Goal: Task Accomplishment & Management: Use online tool/utility

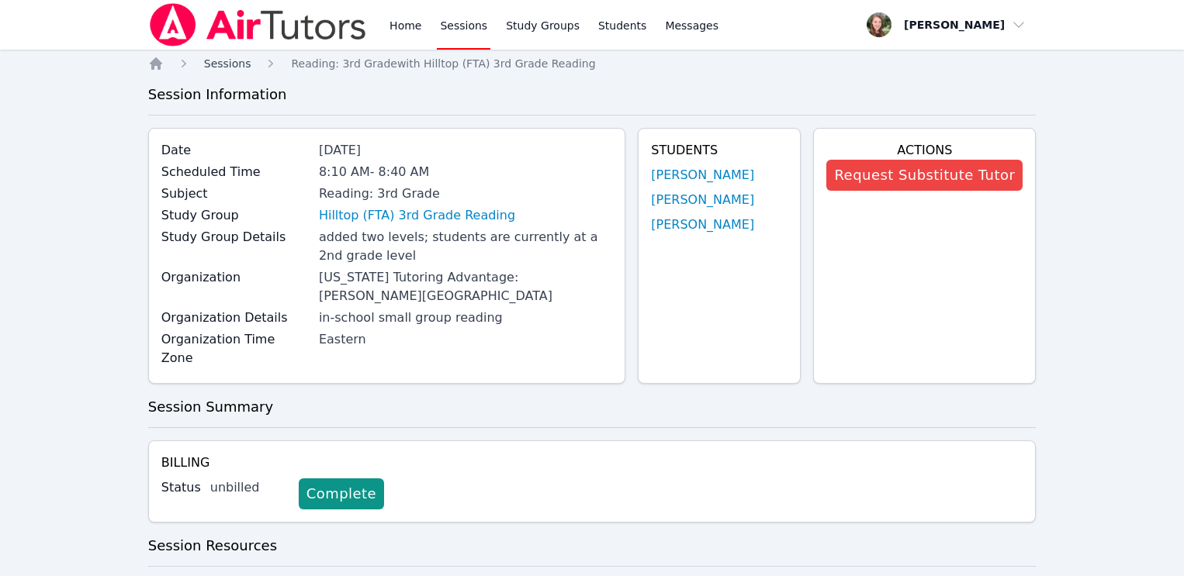
click at [237, 60] on span "Sessions" at bounding box center [227, 63] width 47 height 12
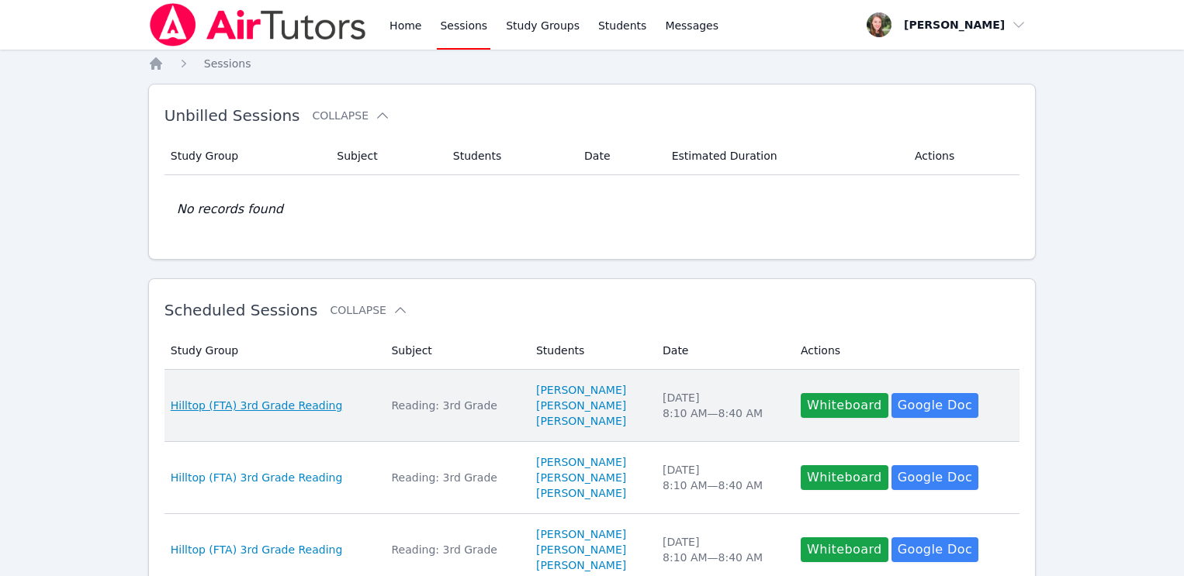
click at [251, 401] on span "Hilltop (FTA) 3rd Grade Reading" at bounding box center [257, 406] width 172 height 16
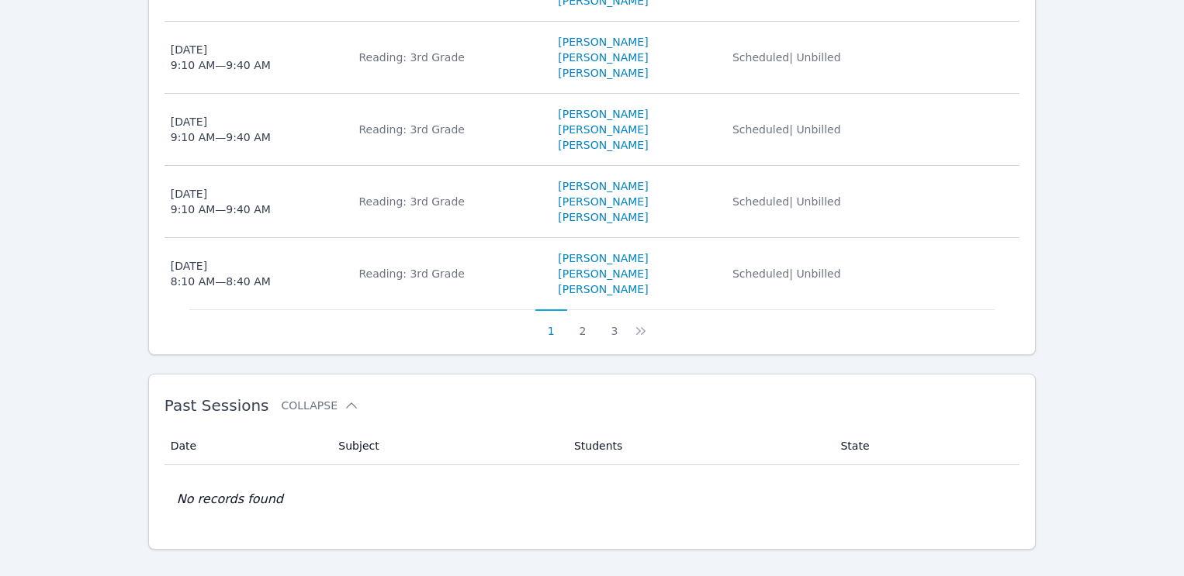
scroll to position [1029, 0]
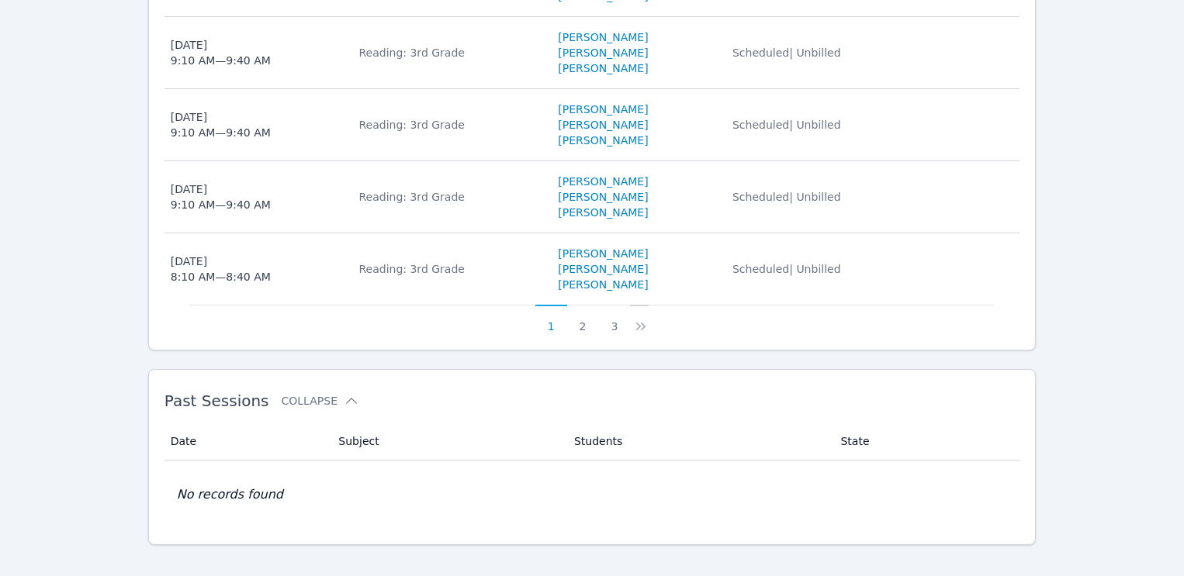
click at [636, 319] on icon at bounding box center [641, 327] width 16 height 16
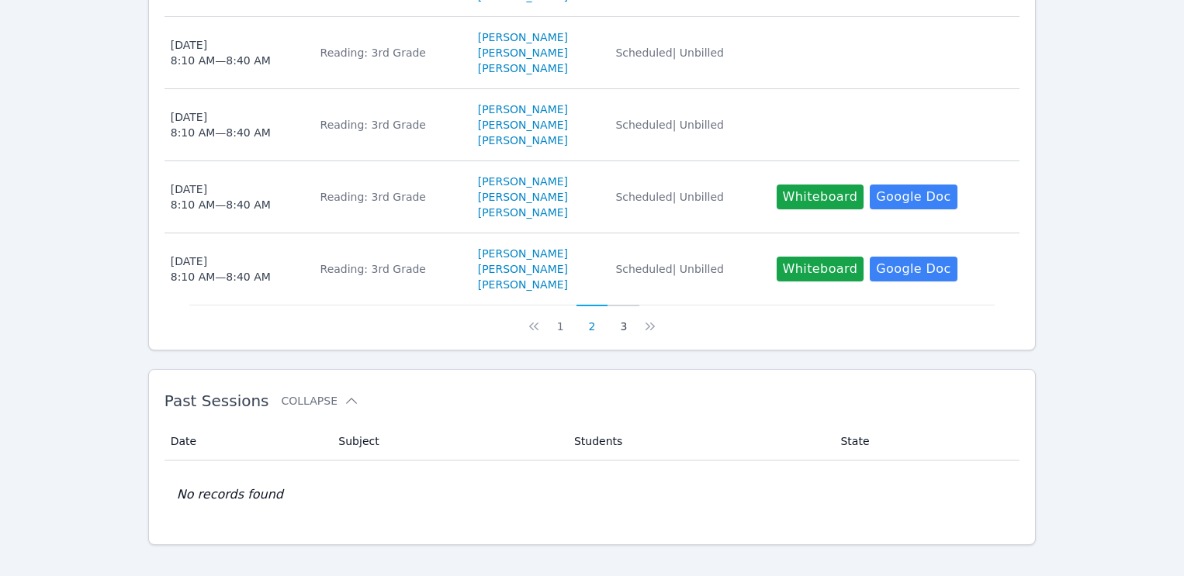
click at [622, 306] on button "3" at bounding box center [623, 319] width 32 height 29
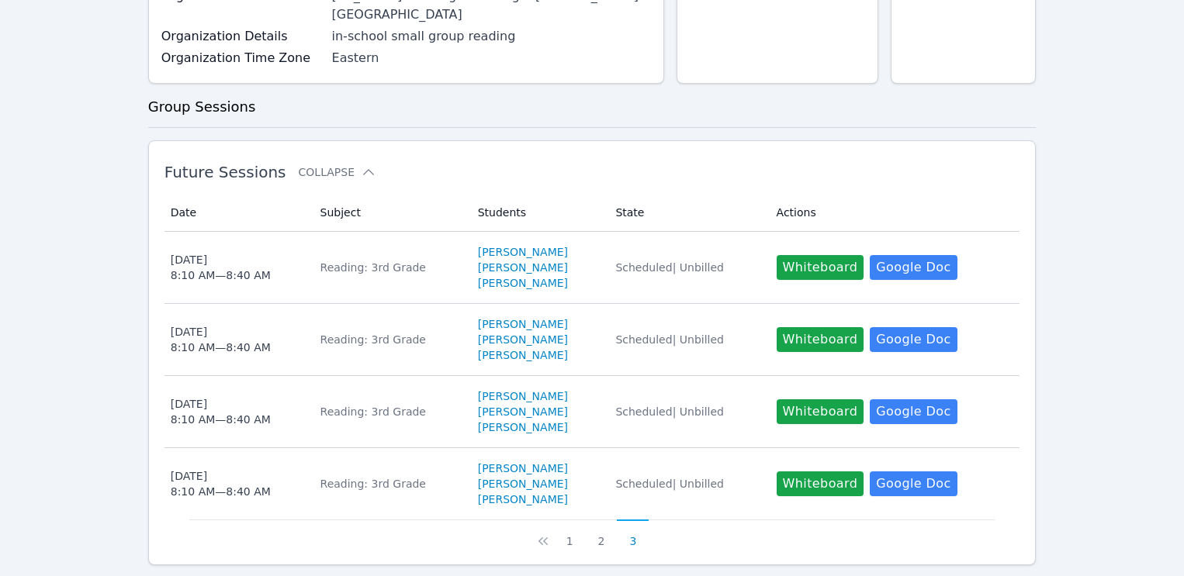
scroll to position [543, 0]
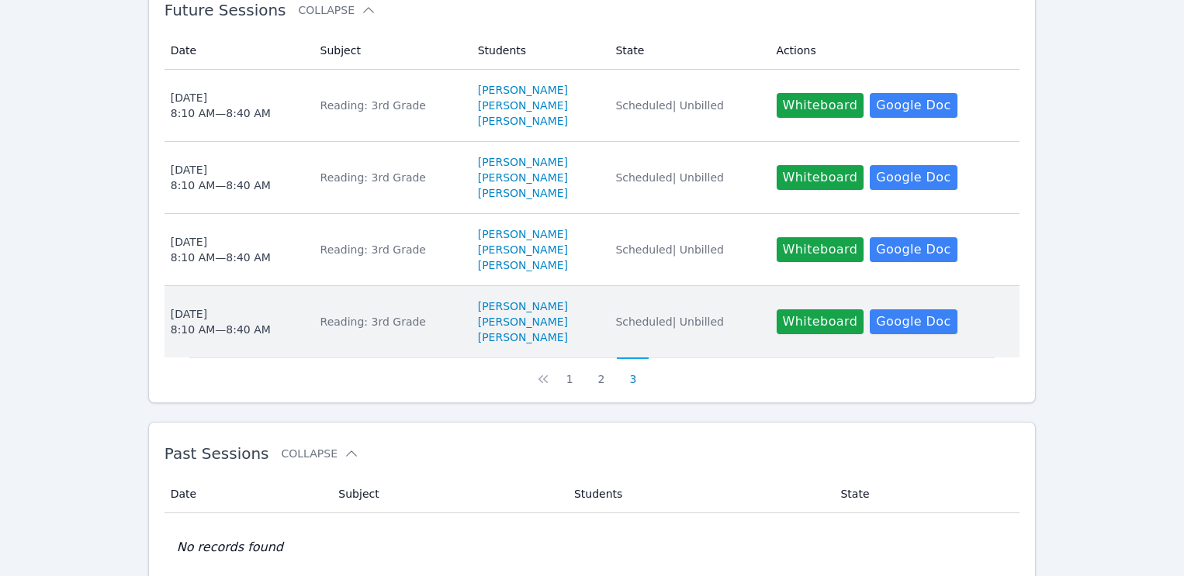
click at [344, 314] on div "Reading: 3rd Grade" at bounding box center [389, 322] width 139 height 16
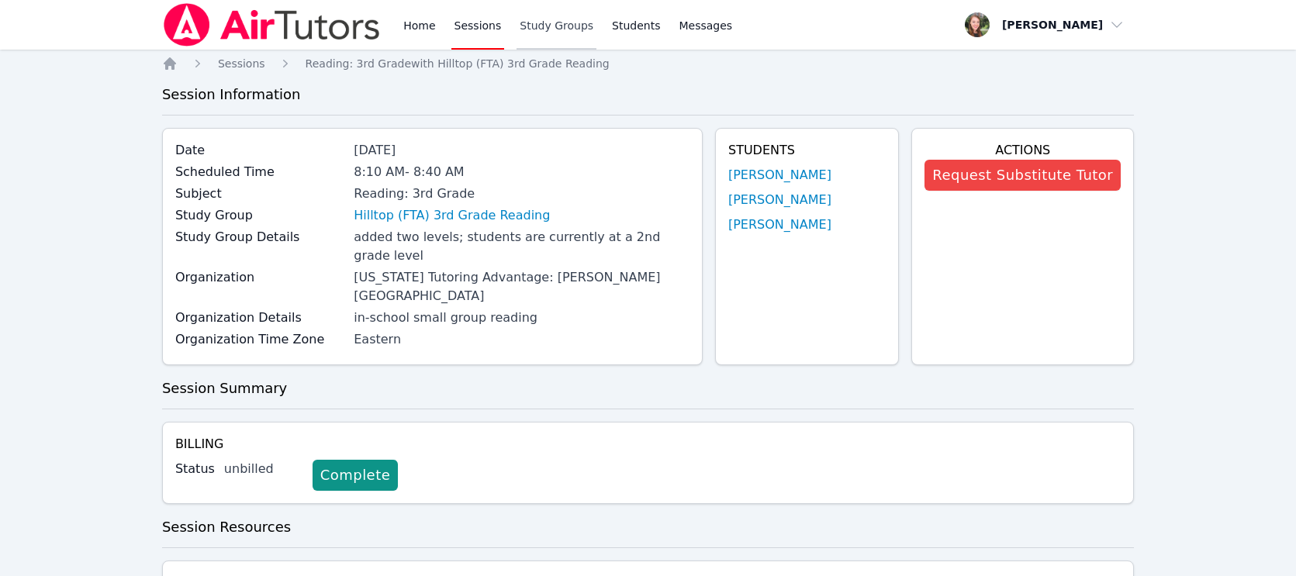
click at [541, 25] on link "Study Groups" at bounding box center [557, 25] width 80 height 50
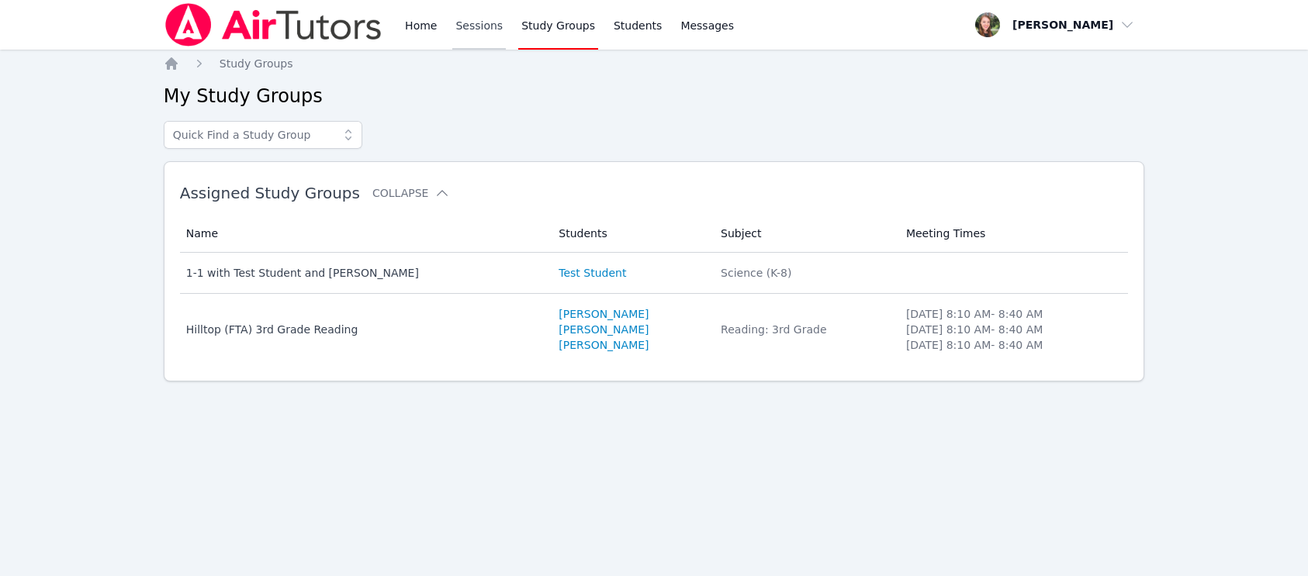
click at [469, 21] on link "Sessions" at bounding box center [479, 25] width 54 height 50
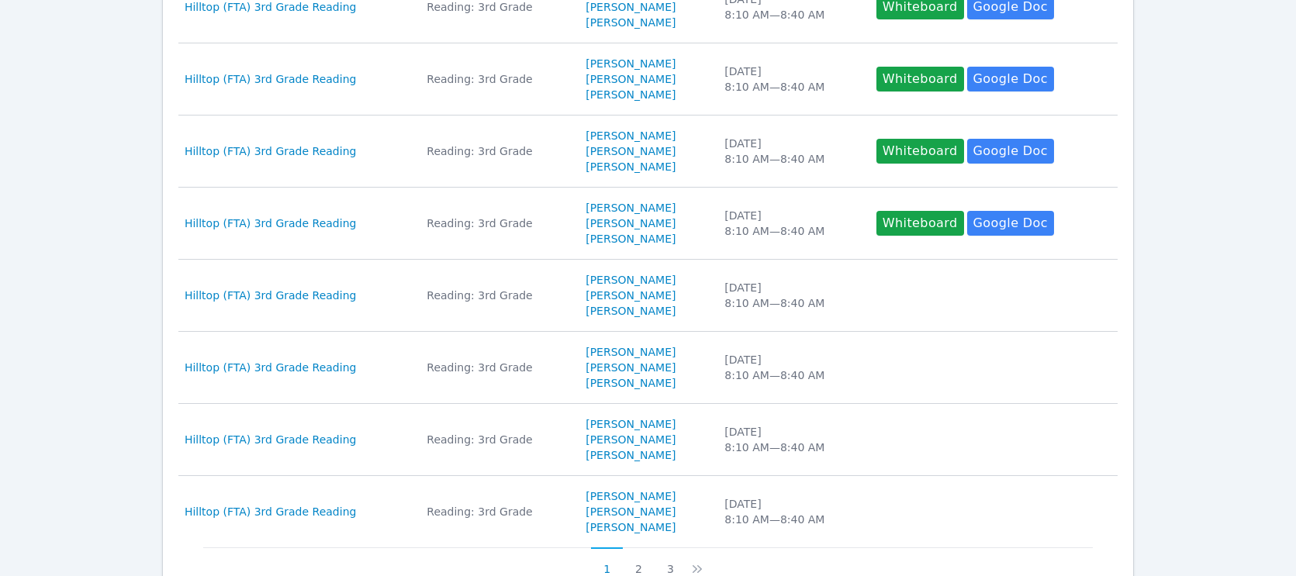
scroll to position [704, 0]
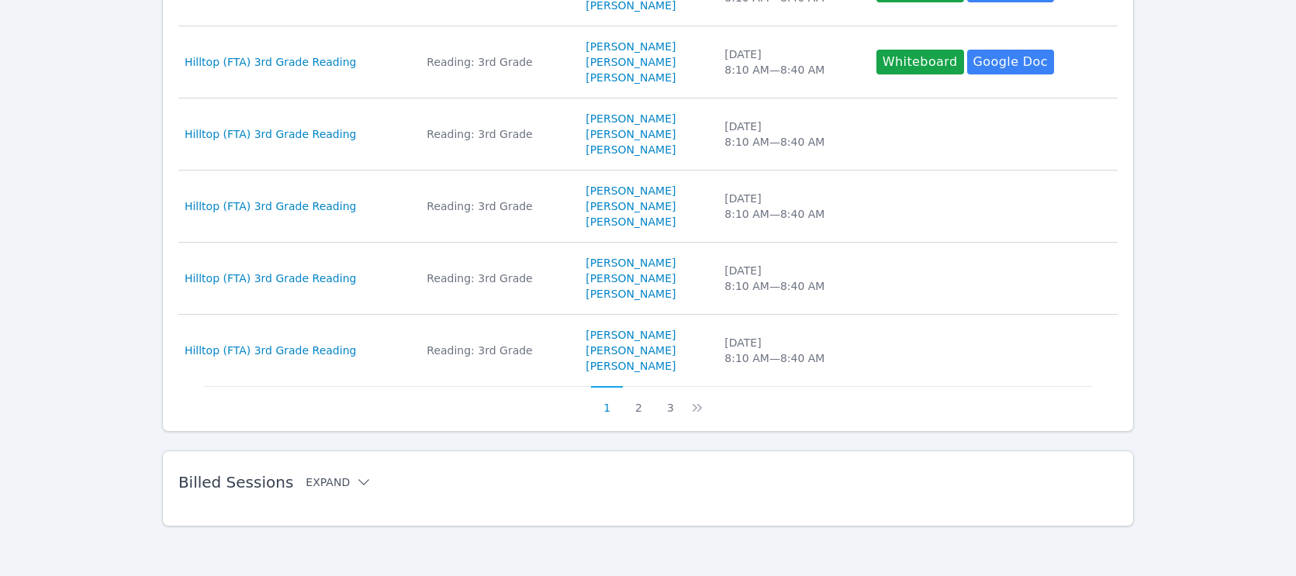
click at [356, 478] on icon at bounding box center [364, 483] width 16 height 16
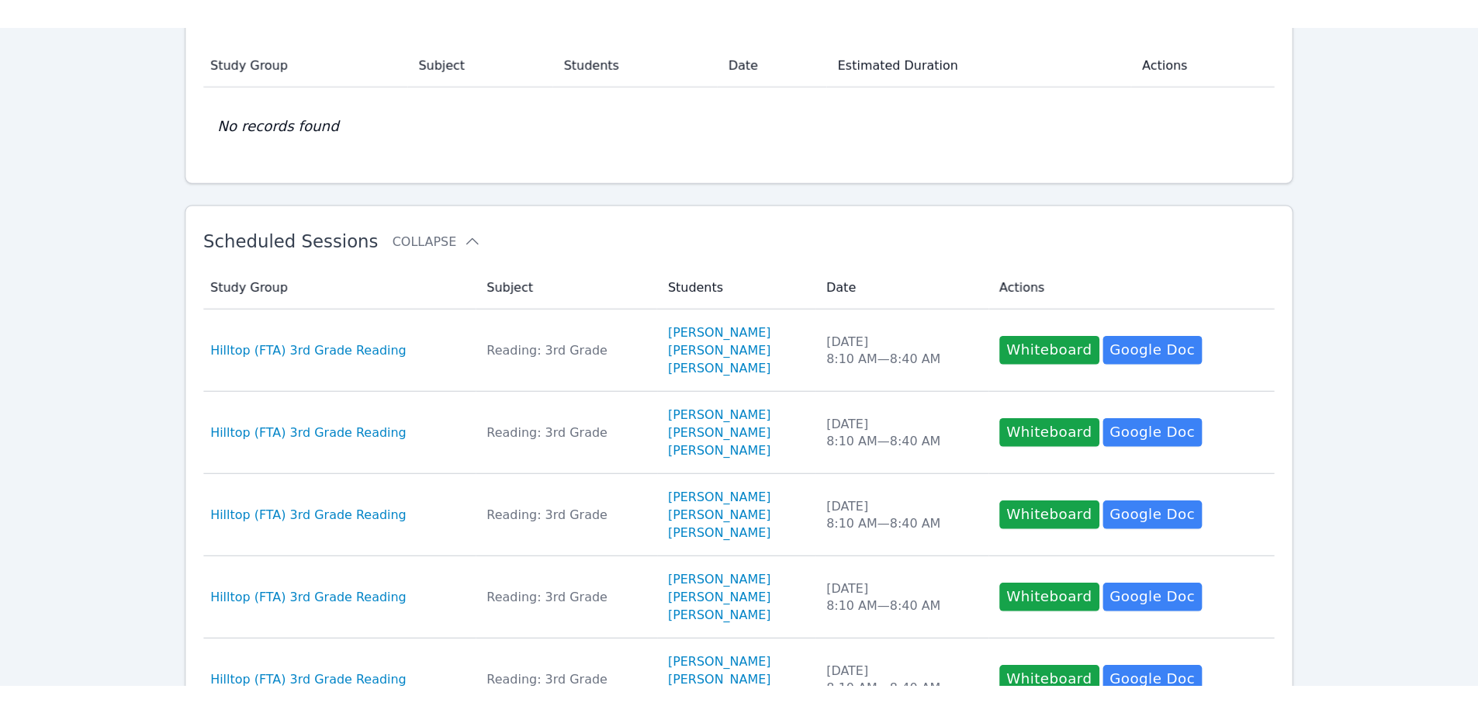
scroll to position [0, 0]
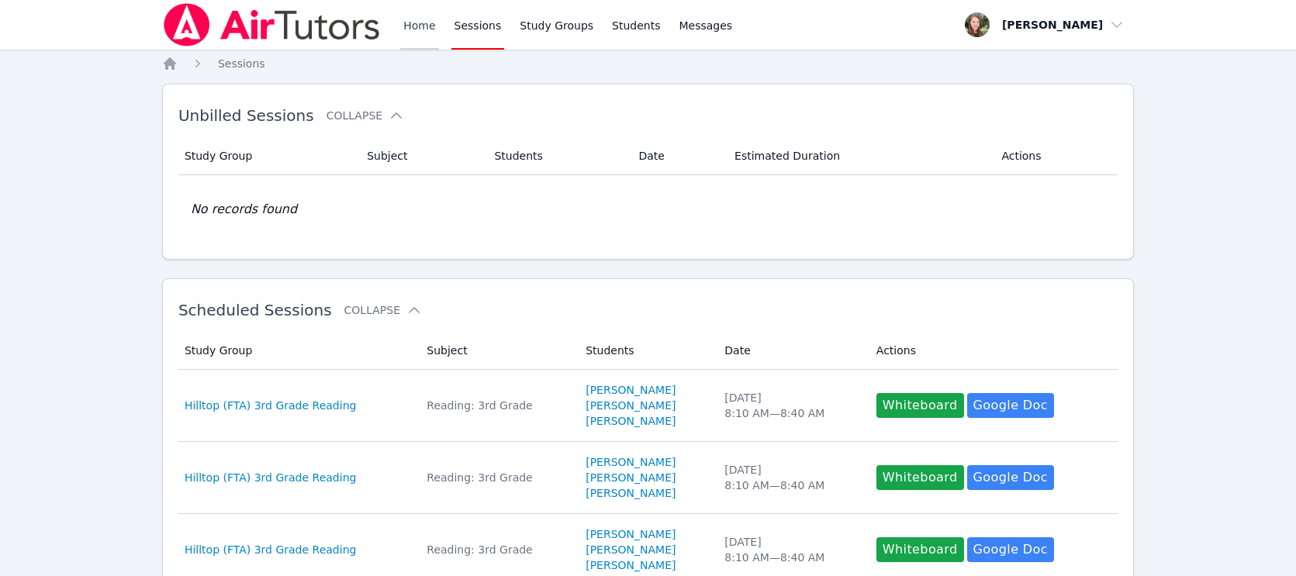
click at [413, 22] on link "Home" at bounding box center [419, 25] width 38 height 50
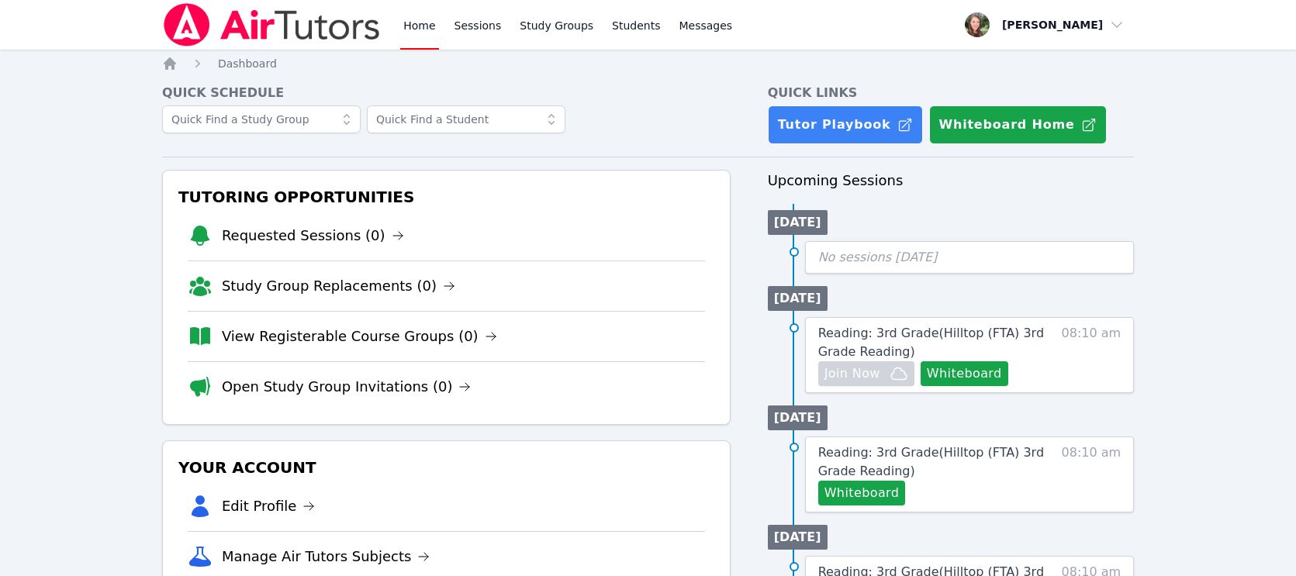
click at [413, 31] on link "Home" at bounding box center [419, 25] width 38 height 50
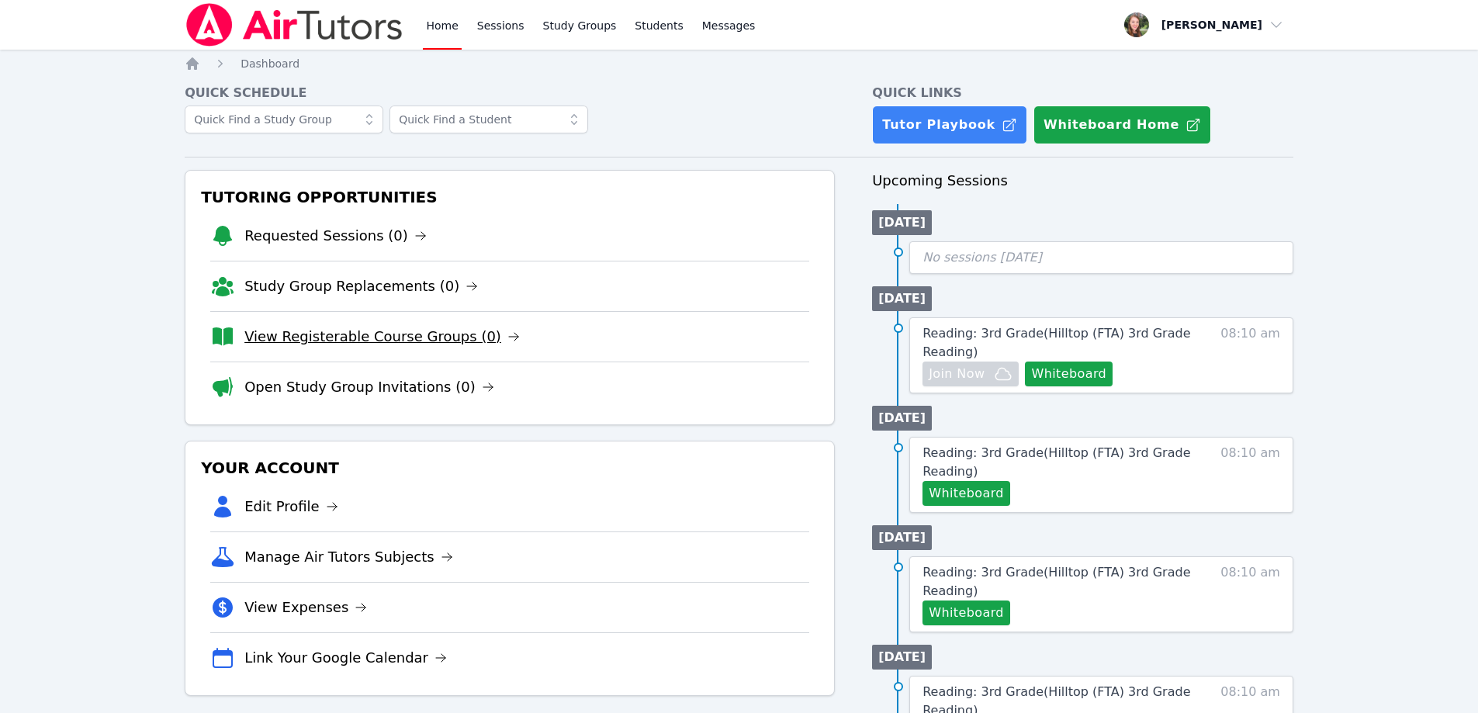
click at [408, 340] on link "View Registerable Course Groups (0)" at bounding box center [381, 337] width 275 height 22
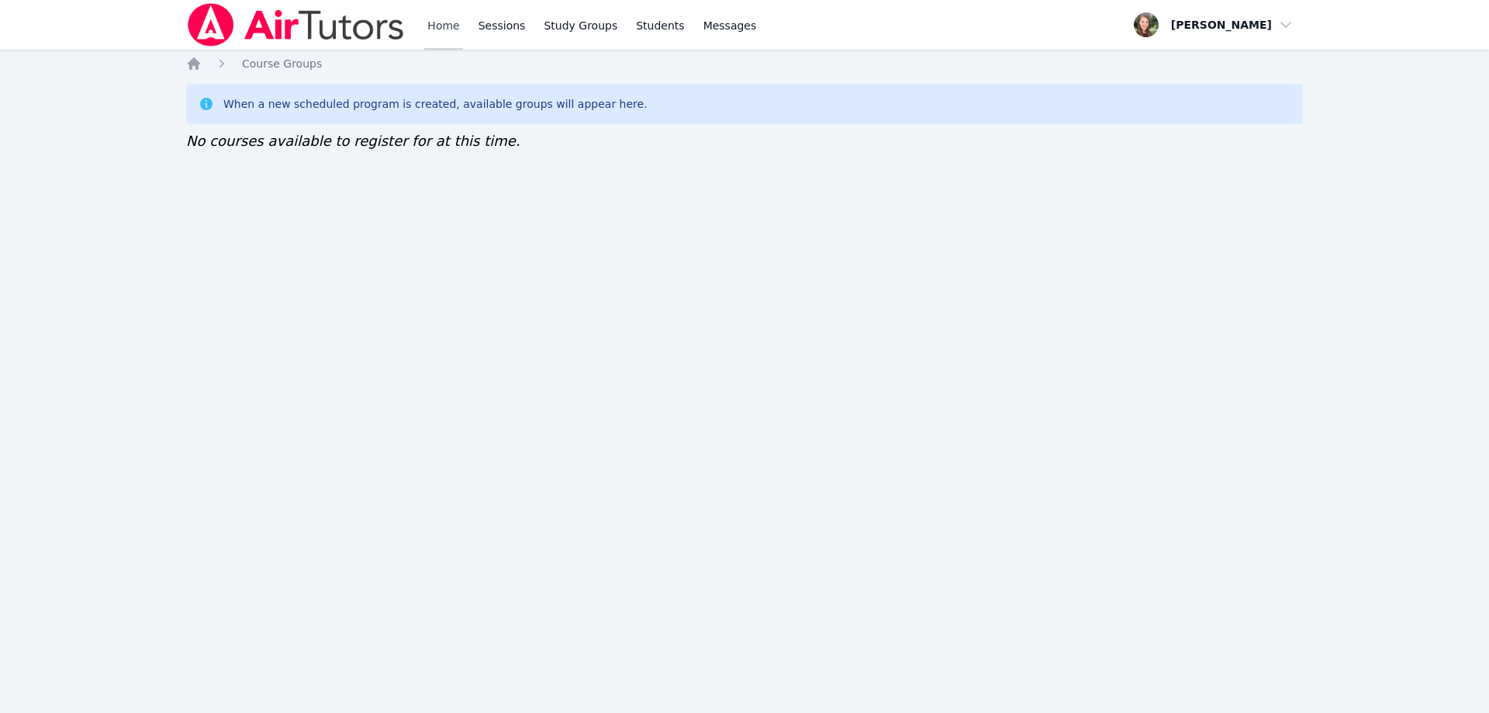
click at [449, 33] on link "Home" at bounding box center [443, 25] width 38 height 50
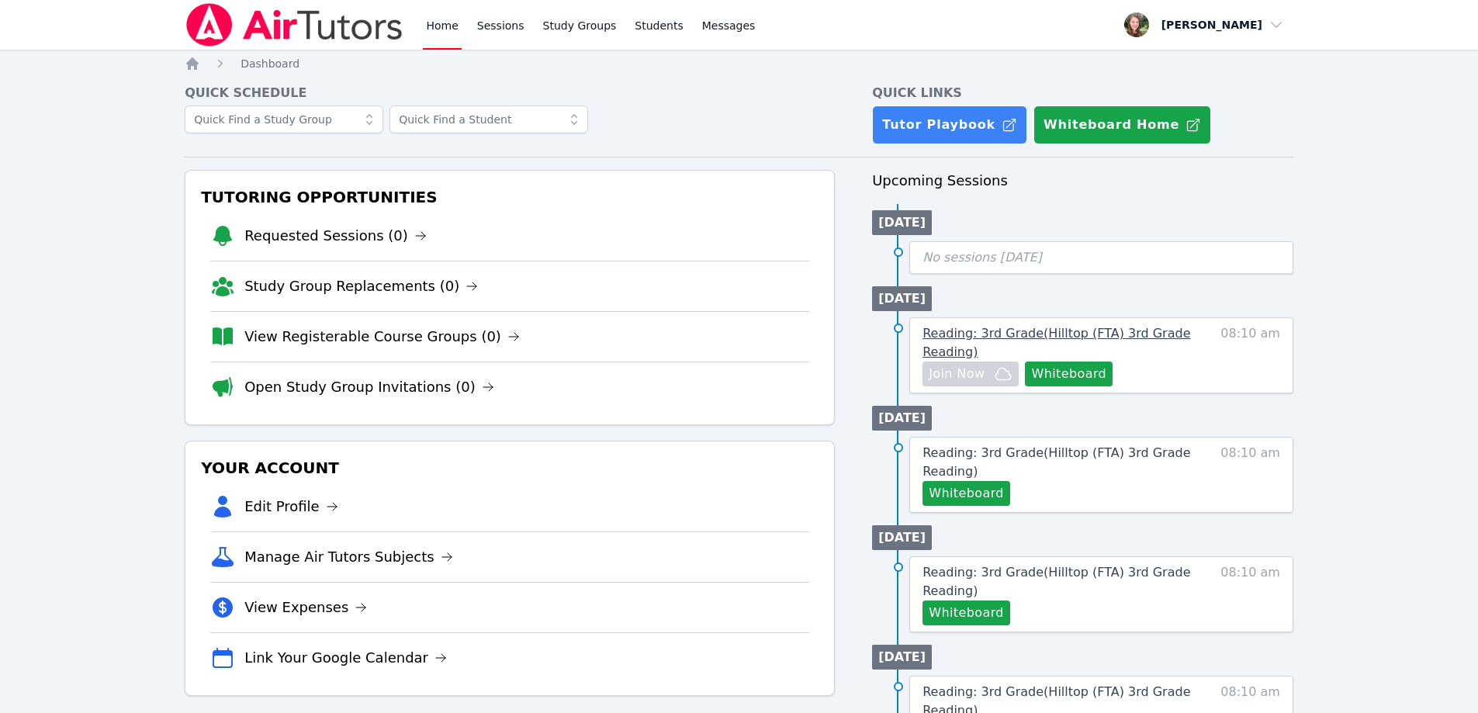
click at [1003, 336] on span "Reading: 3rd Grade ( Hilltop (FTA) 3rd Grade Reading )" at bounding box center [1056, 342] width 268 height 33
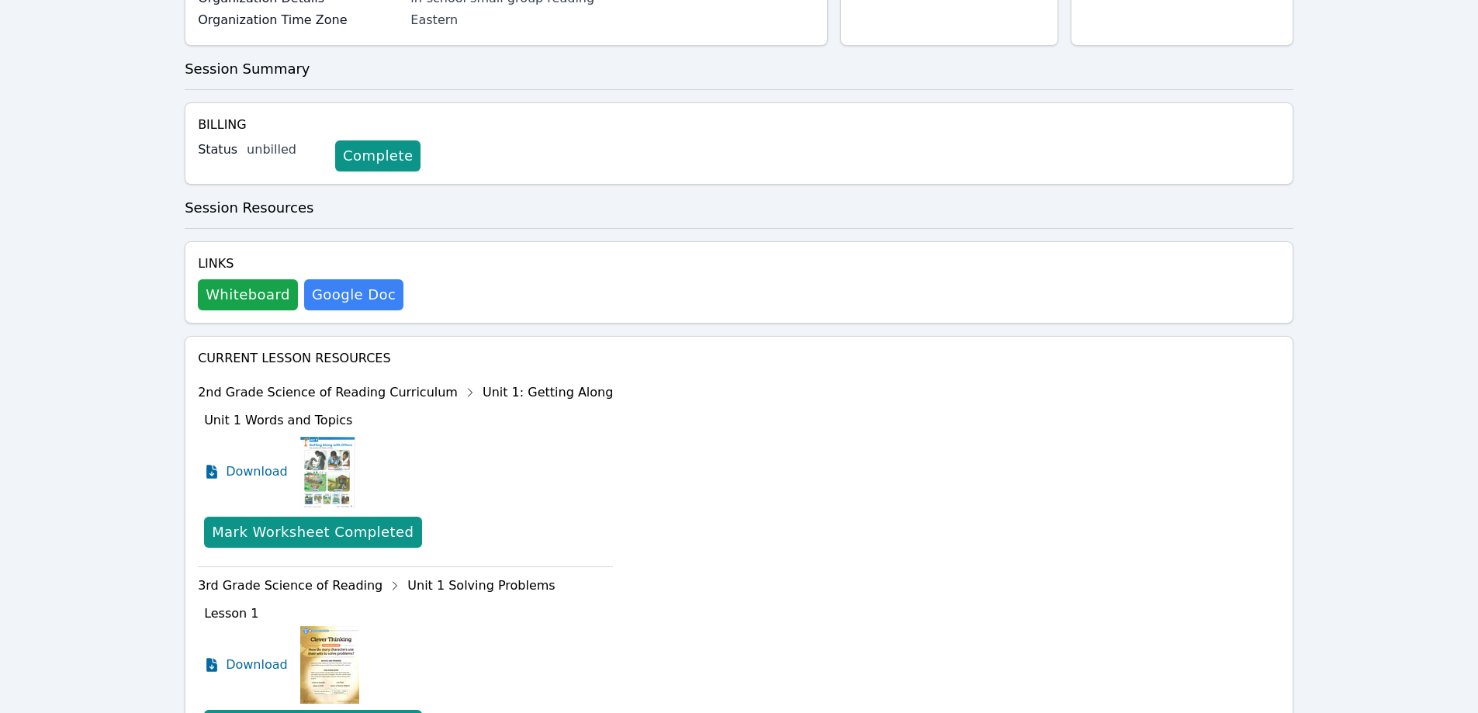
scroll to position [310, 0]
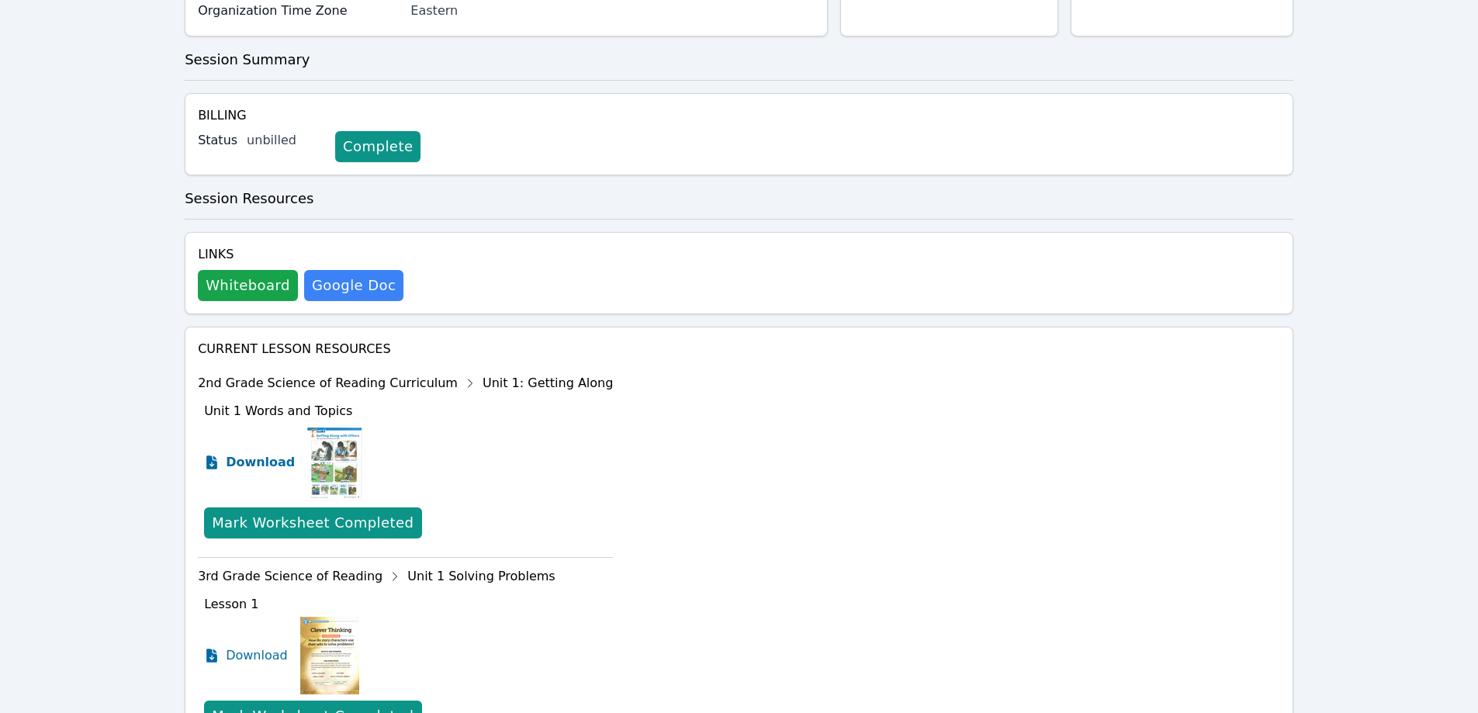
click at [252, 453] on span "Download" at bounding box center [260, 462] width 69 height 19
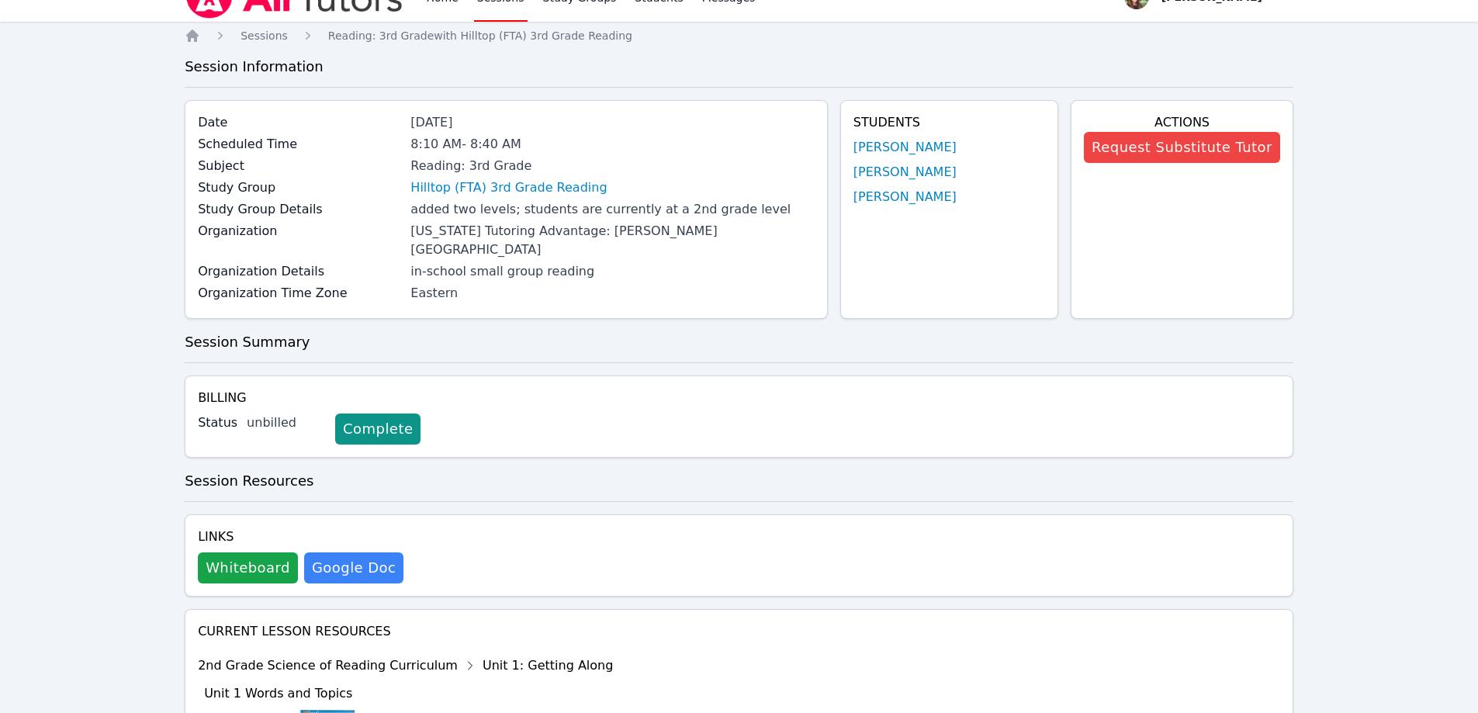
scroll to position [0, 0]
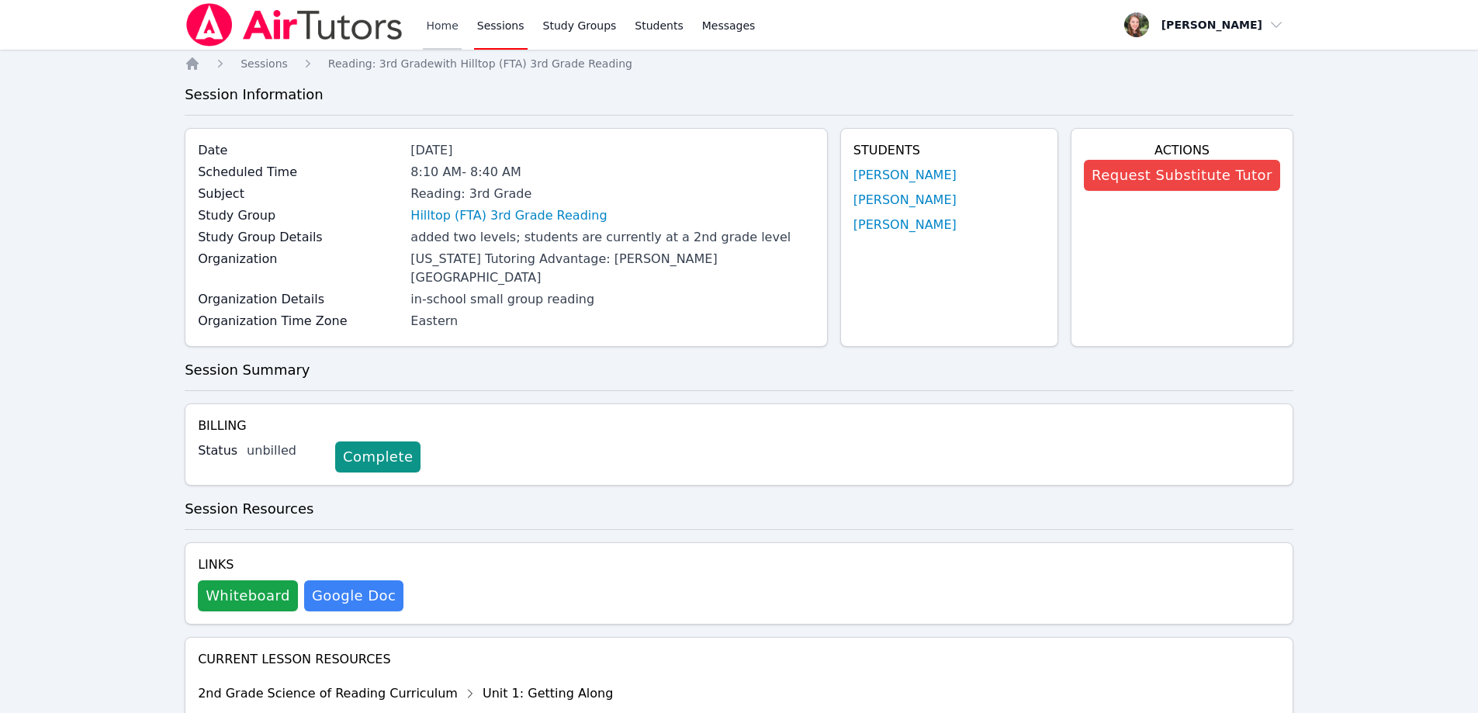
click at [444, 23] on link "Home" at bounding box center [442, 25] width 38 height 50
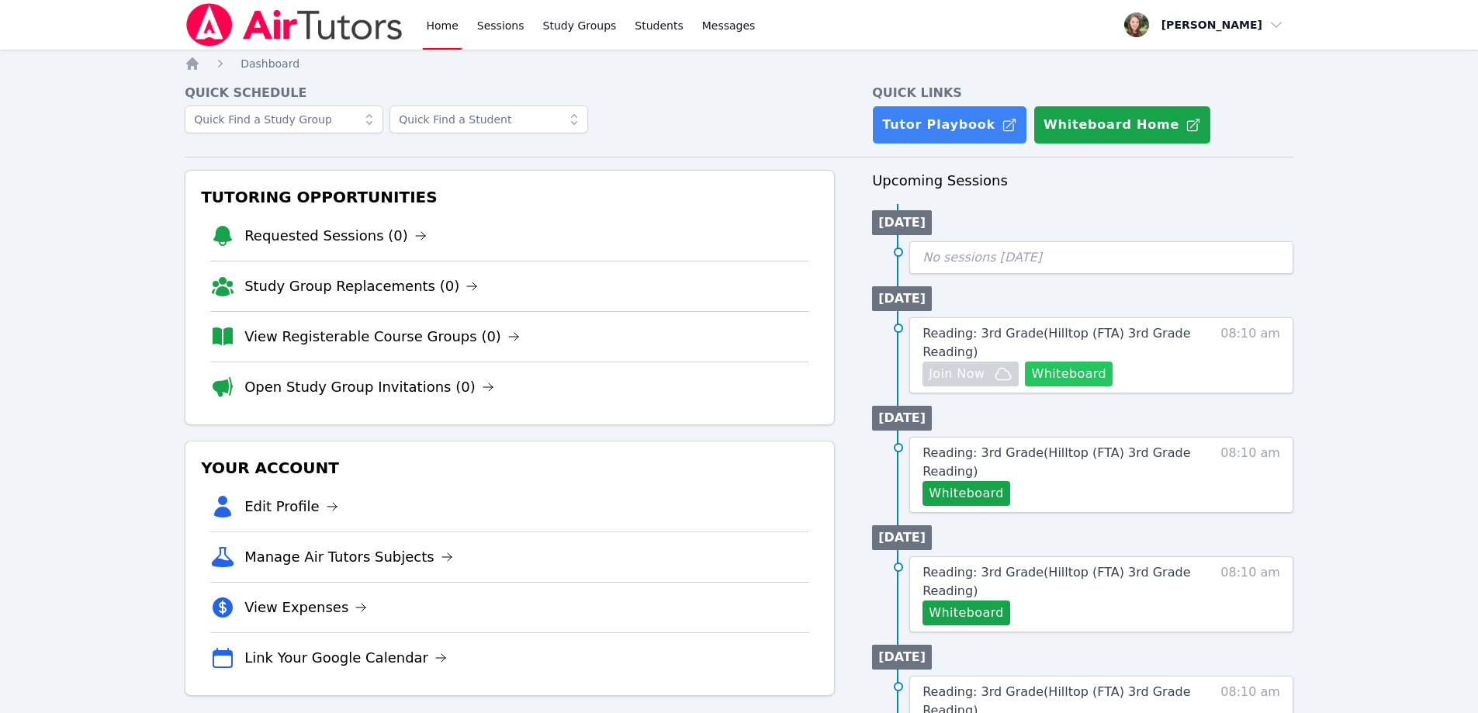
click at [1076, 374] on button "Whiteboard" at bounding box center [1069, 373] width 88 height 25
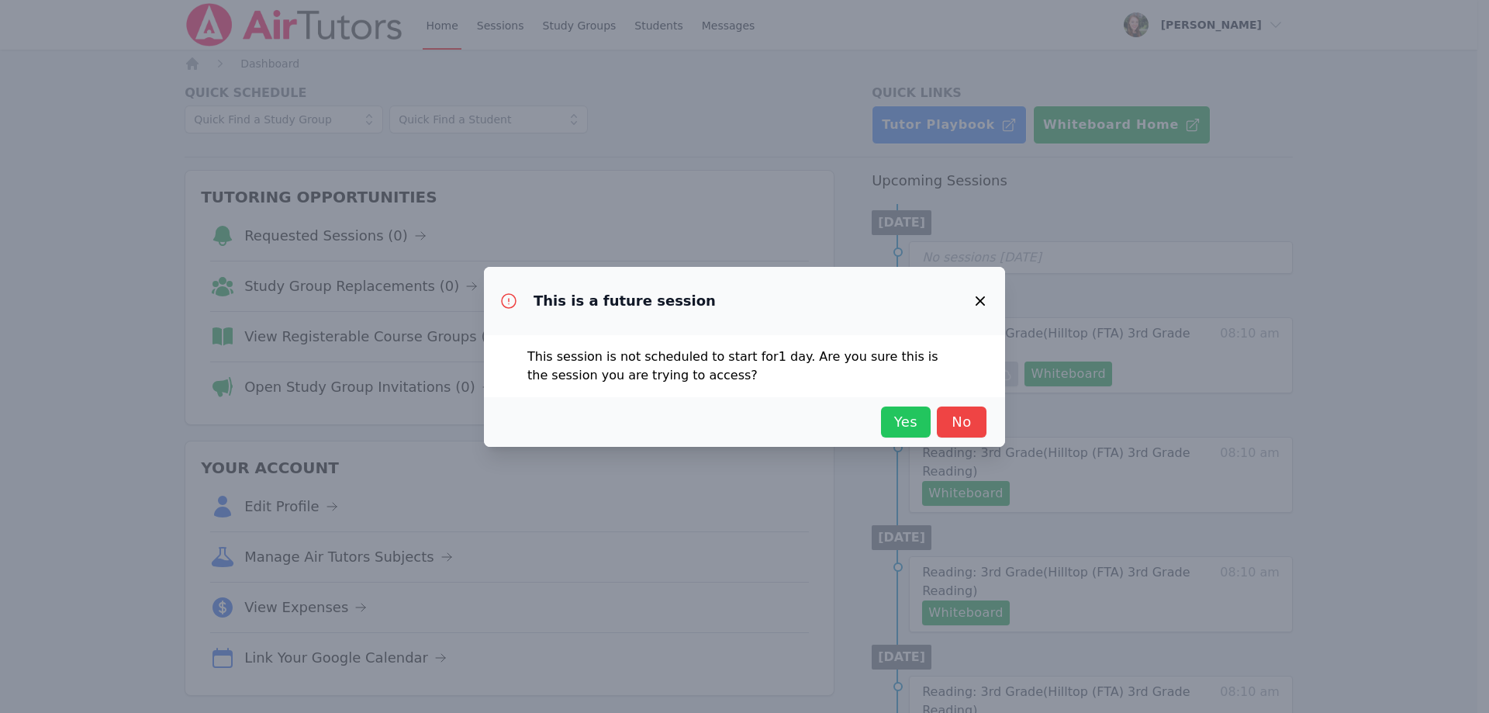
click at [909, 417] on span "Yes" at bounding box center [906, 422] width 34 height 22
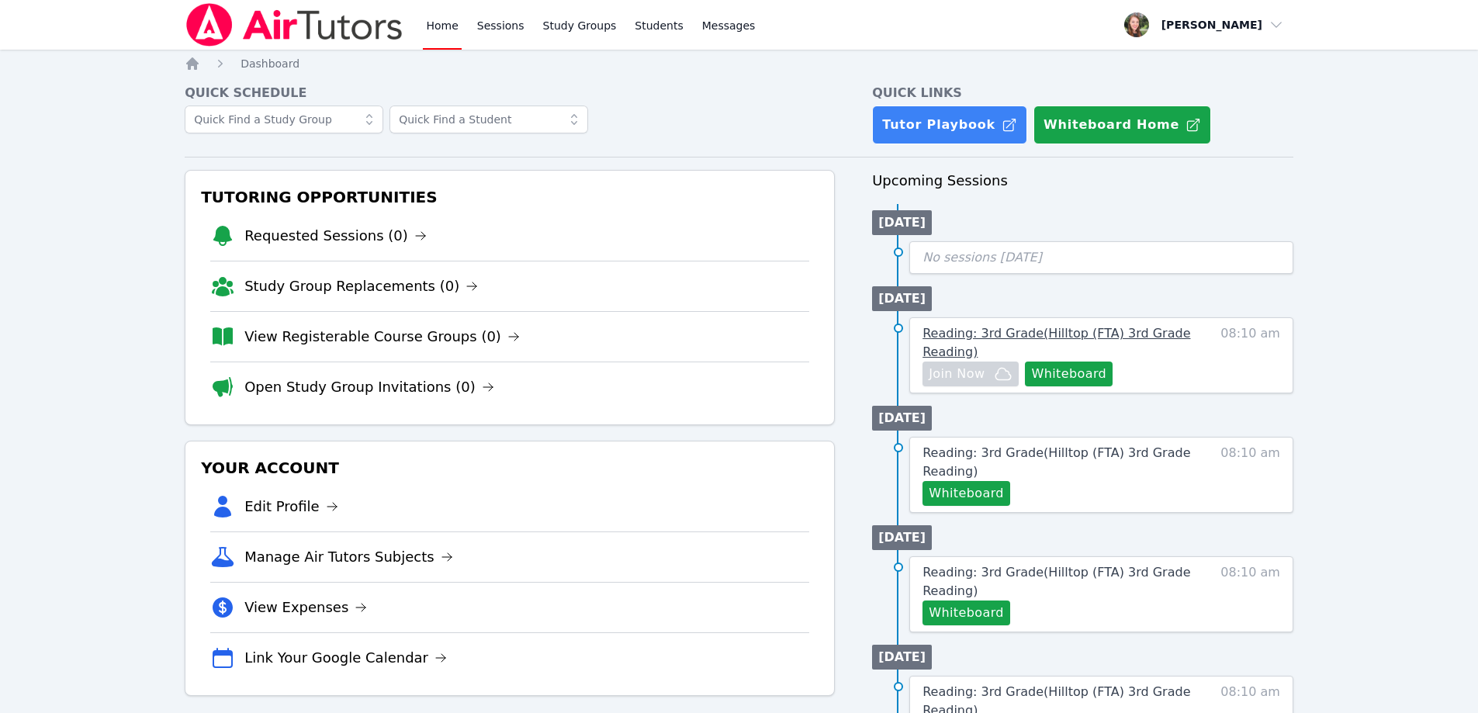
click at [1078, 327] on span "Reading: 3rd Grade ( Hilltop (FTA) 3rd Grade Reading )" at bounding box center [1056, 342] width 268 height 33
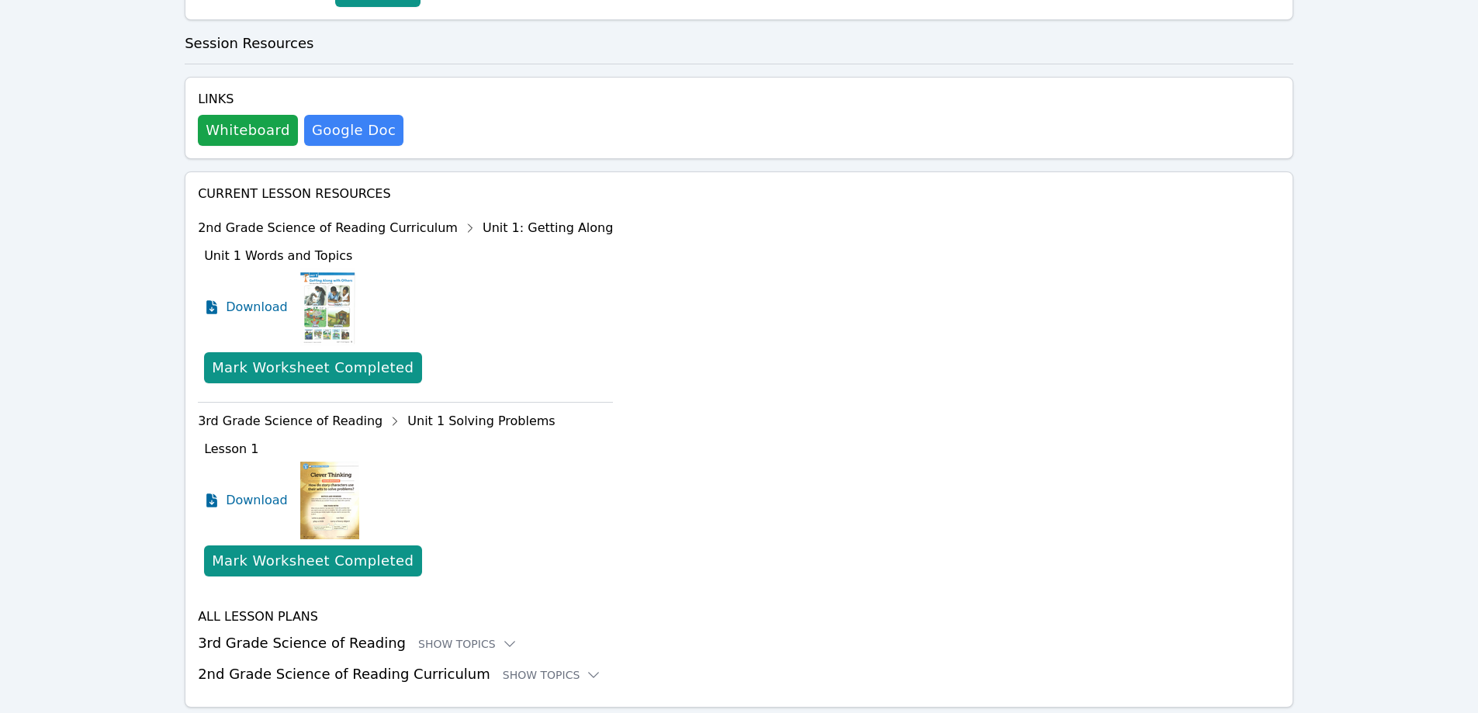
scroll to position [491, 0]
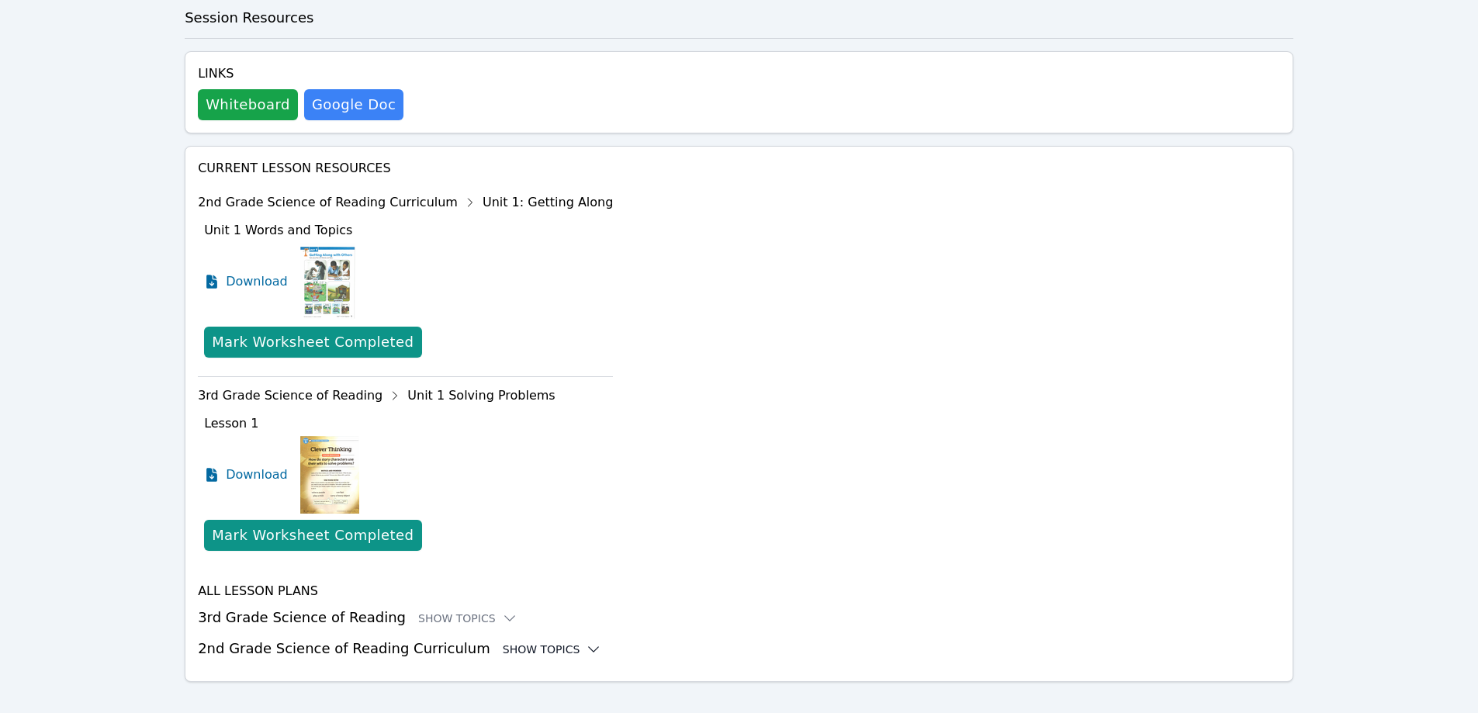
click at [516, 576] on div "Show Topics" at bounding box center [552, 649] width 99 height 16
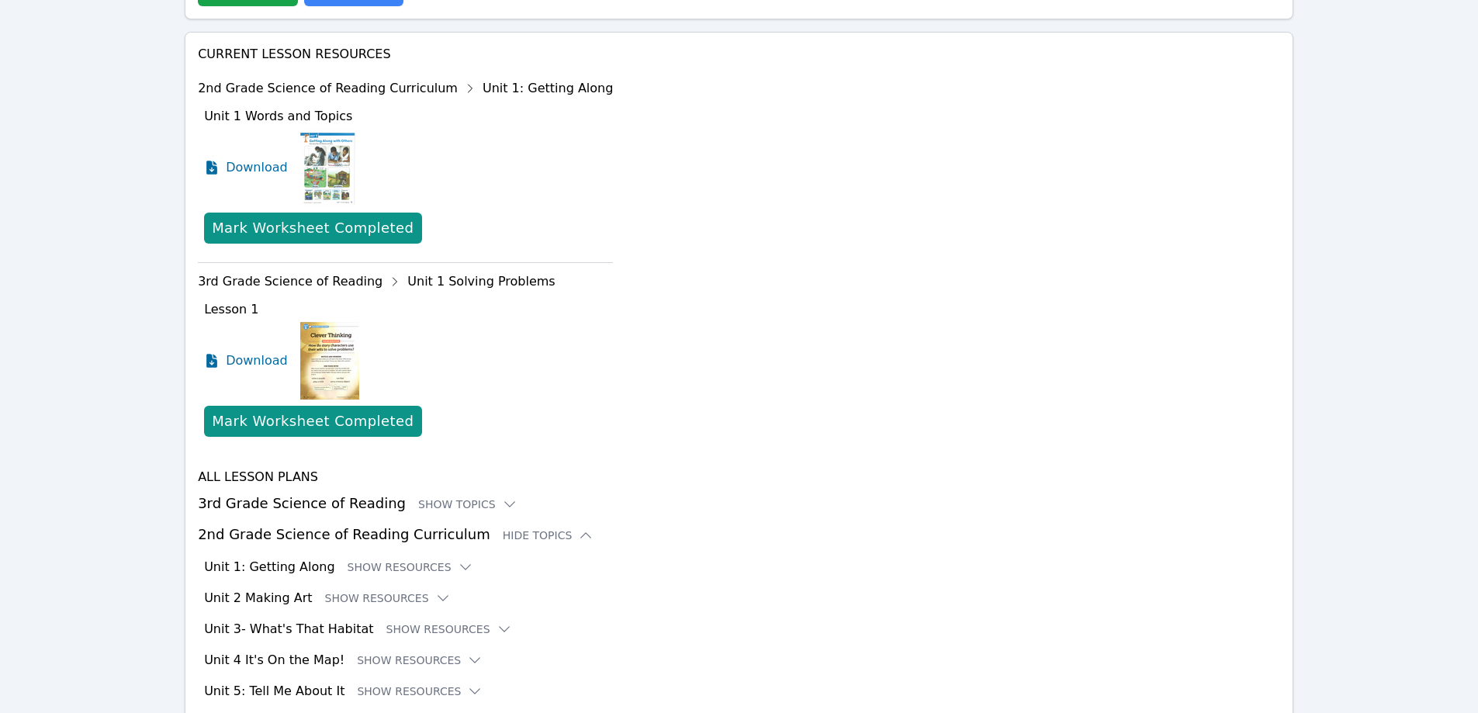
scroll to position [680, 0]
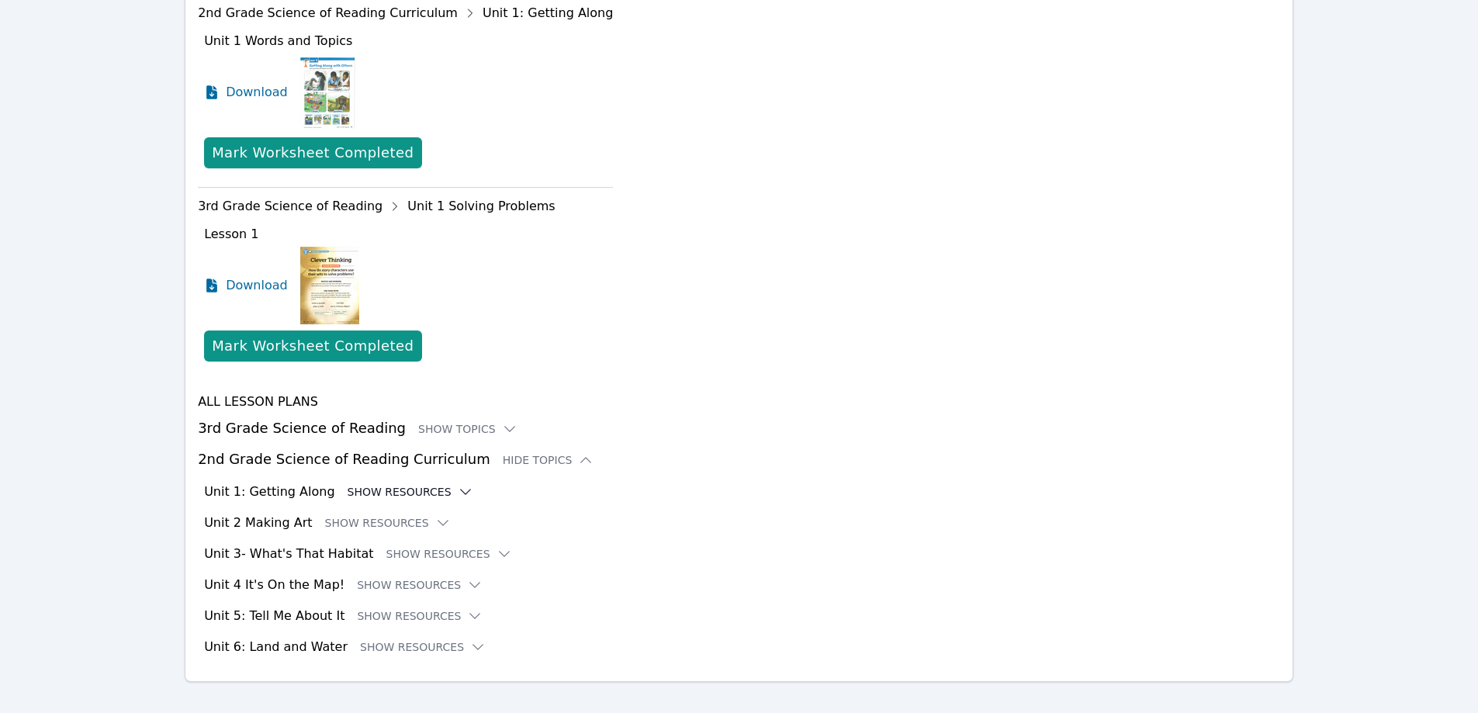
click at [402, 484] on button "Show Resources" at bounding box center [411, 492] width 126 height 16
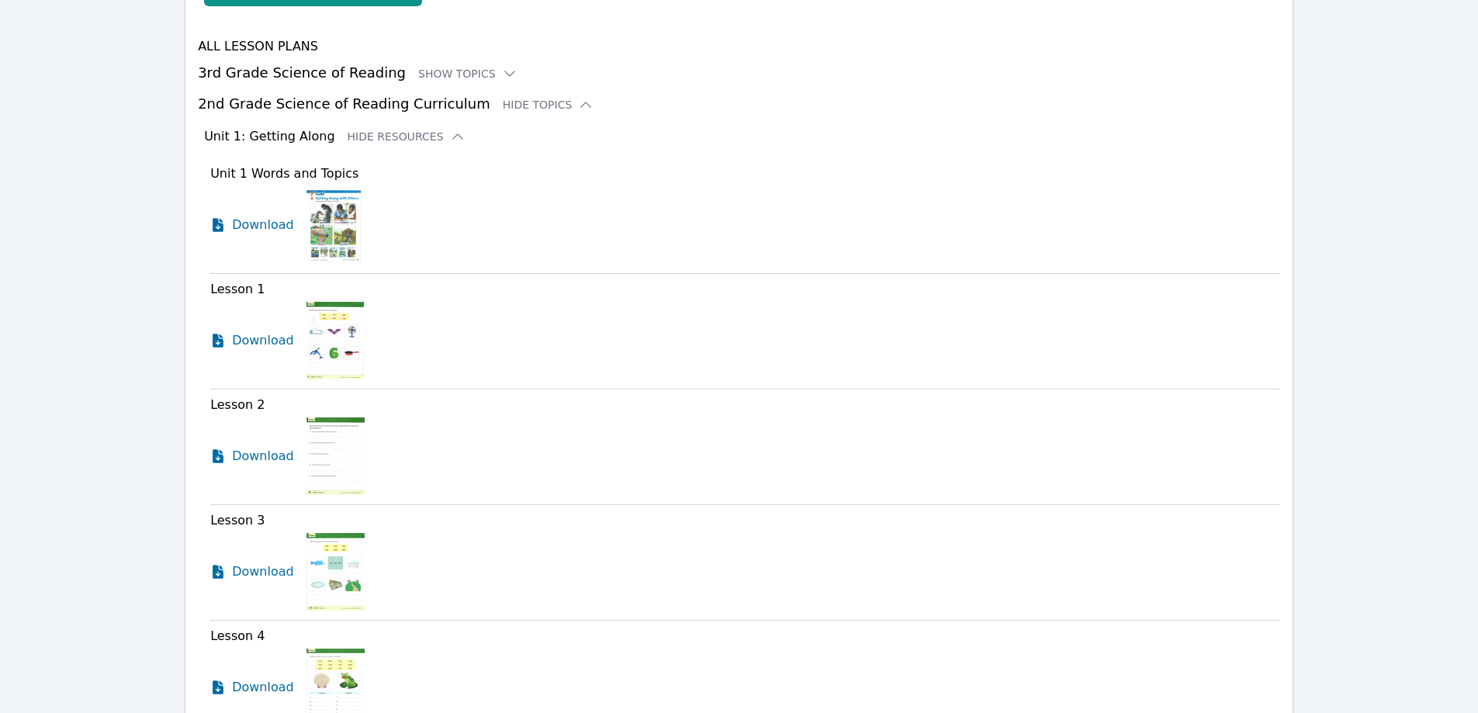
scroll to position [958, 0]
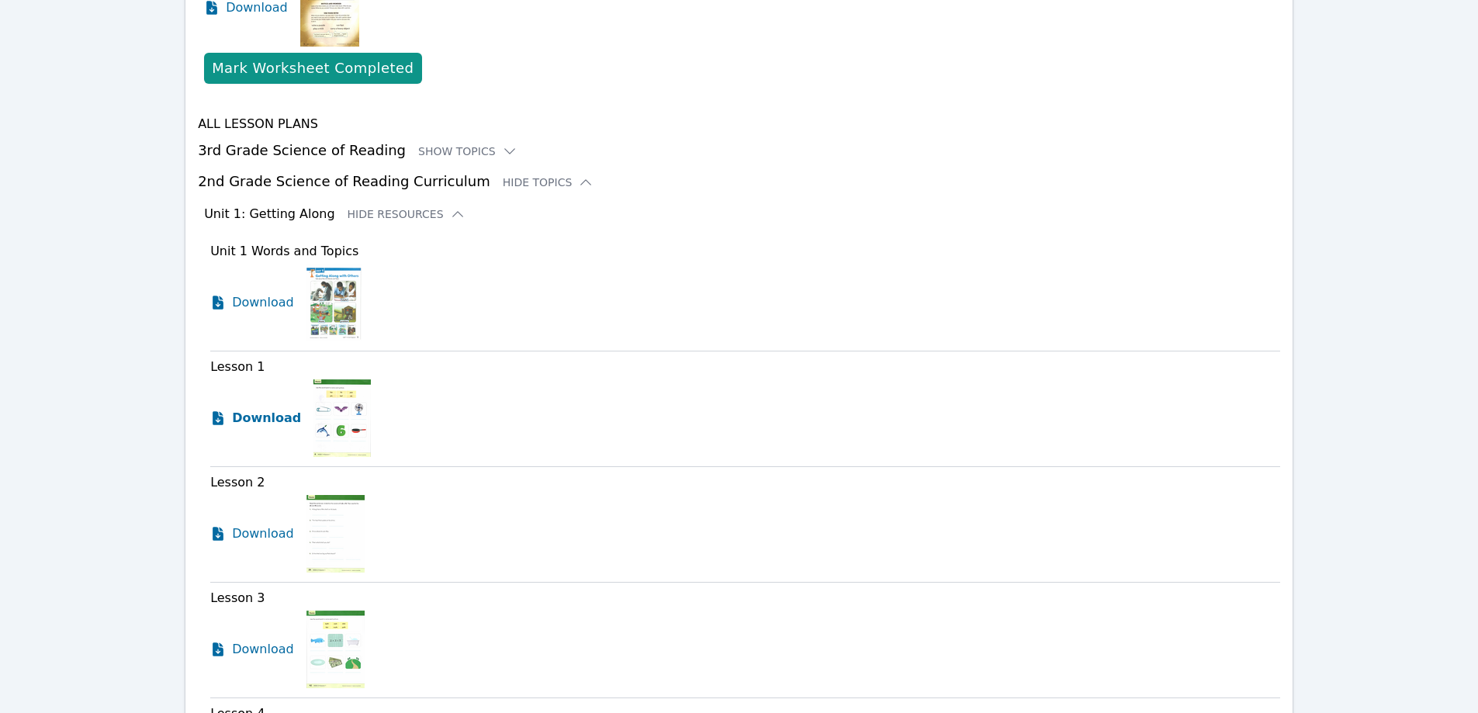
click at [270, 409] on span "Download" at bounding box center [266, 418] width 69 height 19
click at [270, 524] on span "Download" at bounding box center [266, 533] width 69 height 19
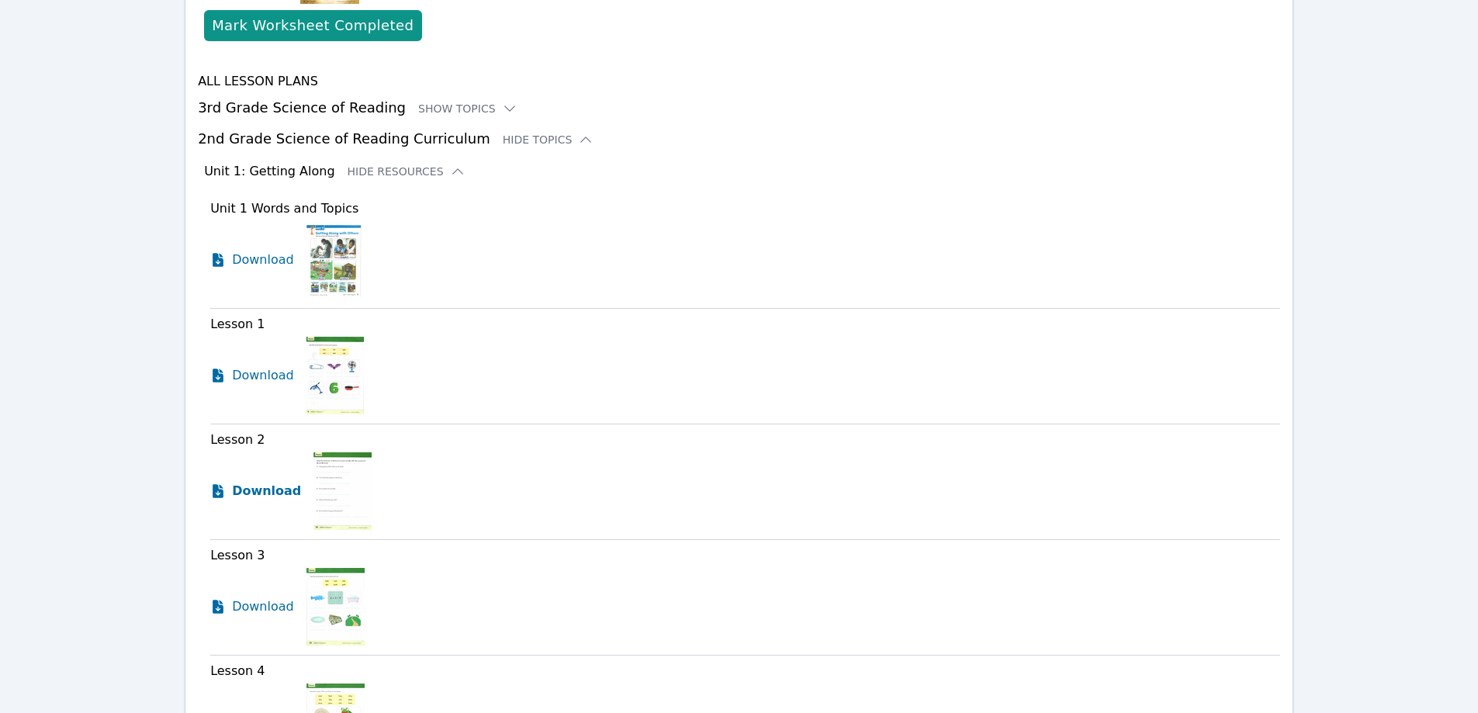
scroll to position [1036, 0]
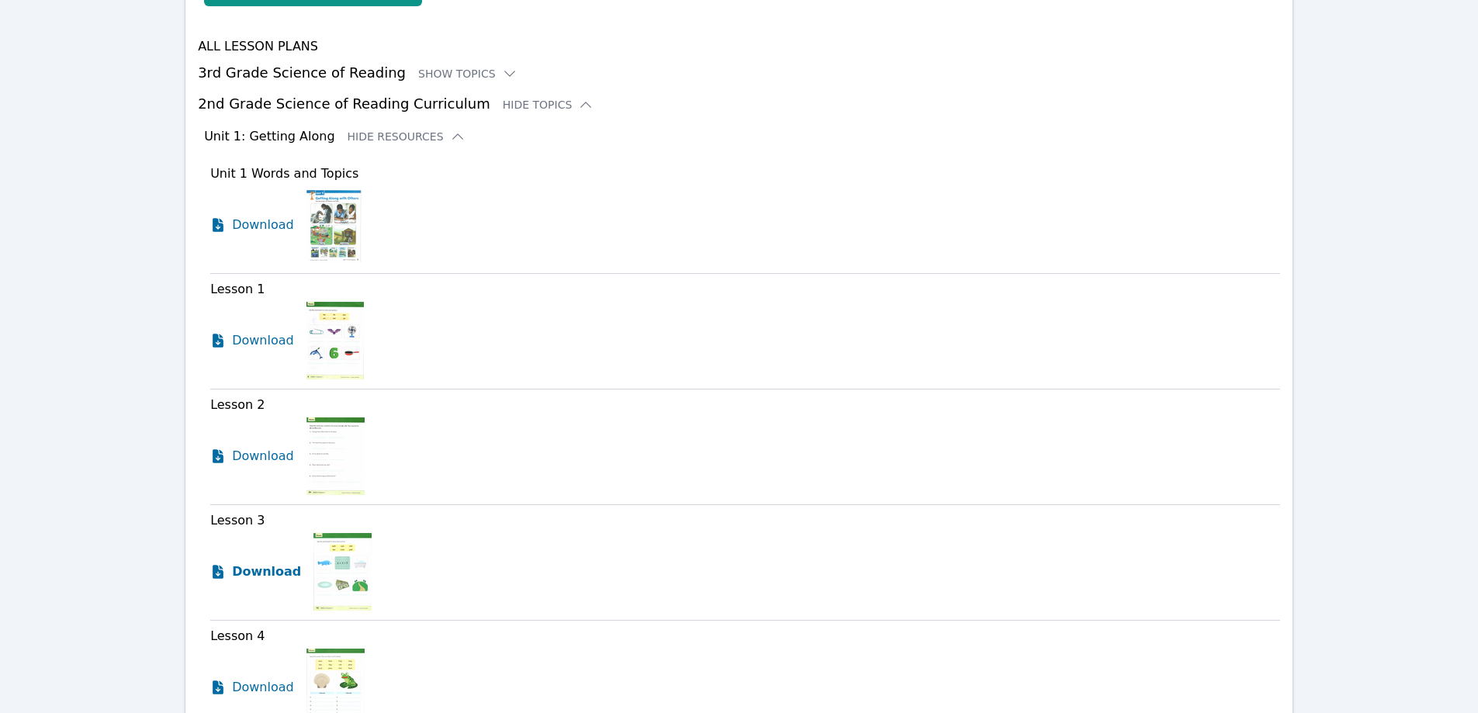
click at [260, 543] on link "Download" at bounding box center [255, 572] width 91 height 78
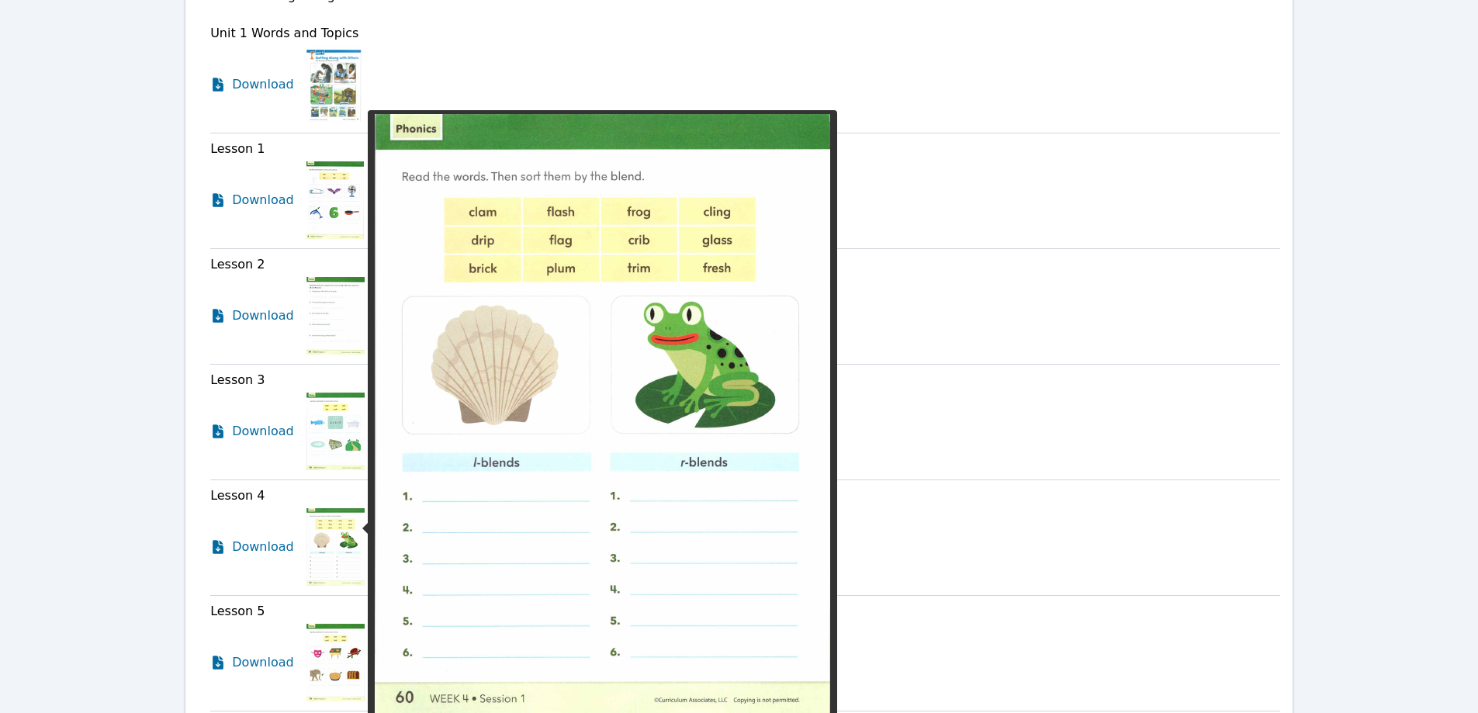
scroll to position [1191, 0]
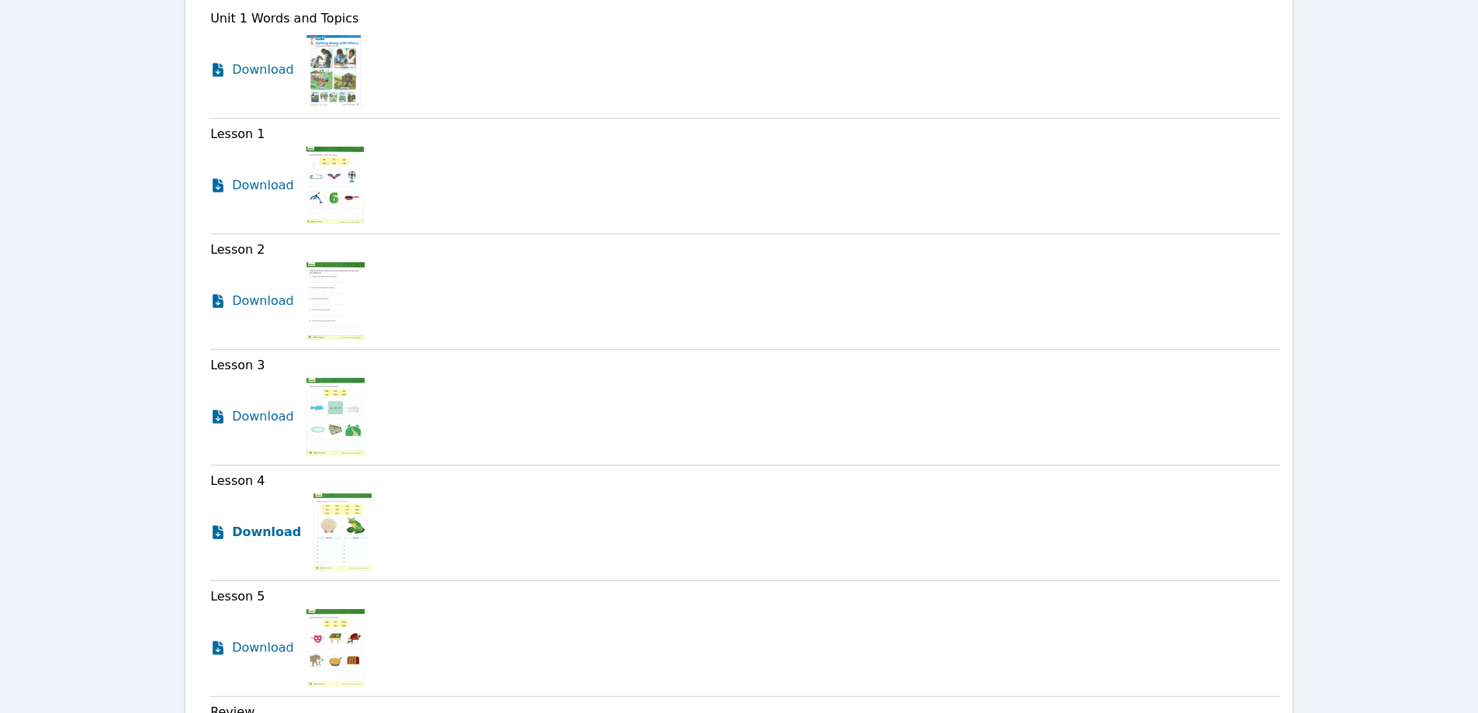
click at [254, 523] on span "Download" at bounding box center [266, 532] width 69 height 19
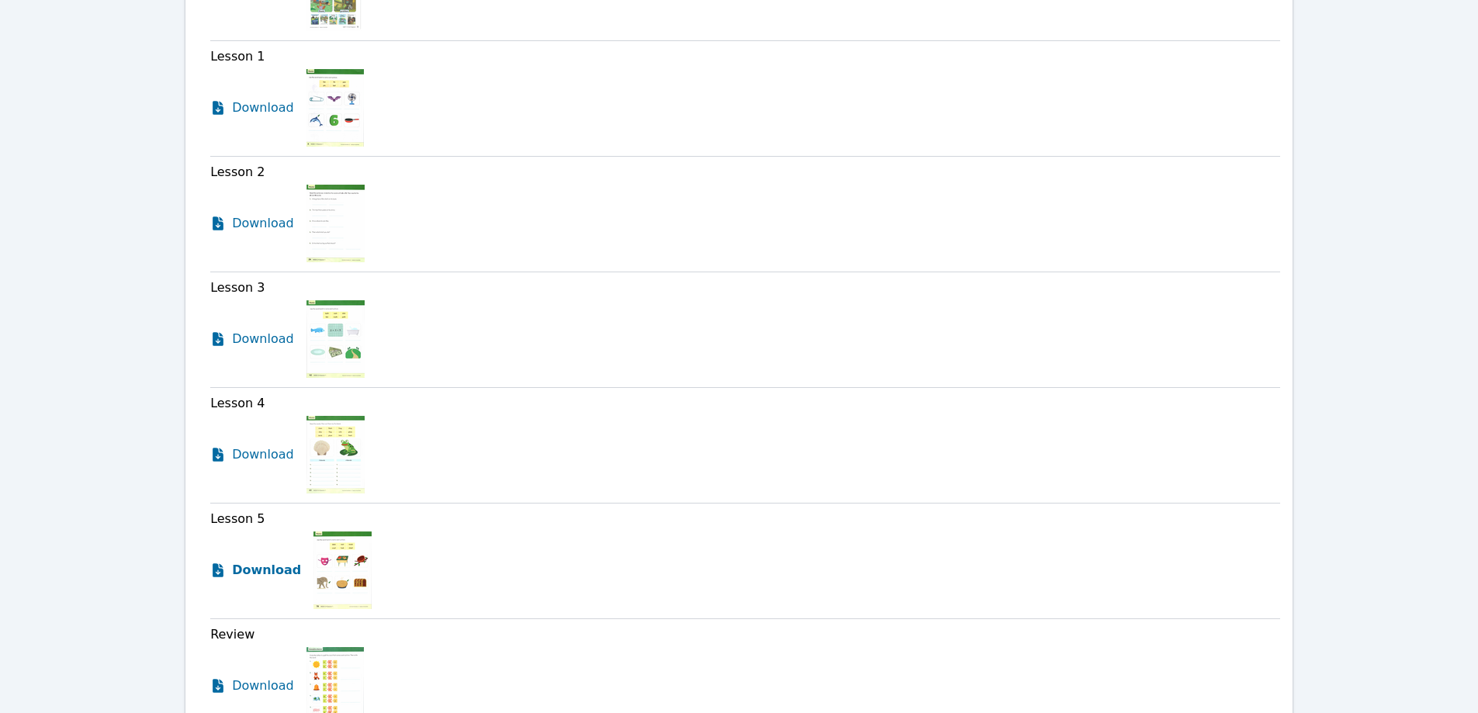
click at [257, 561] on span "Download" at bounding box center [266, 570] width 69 height 19
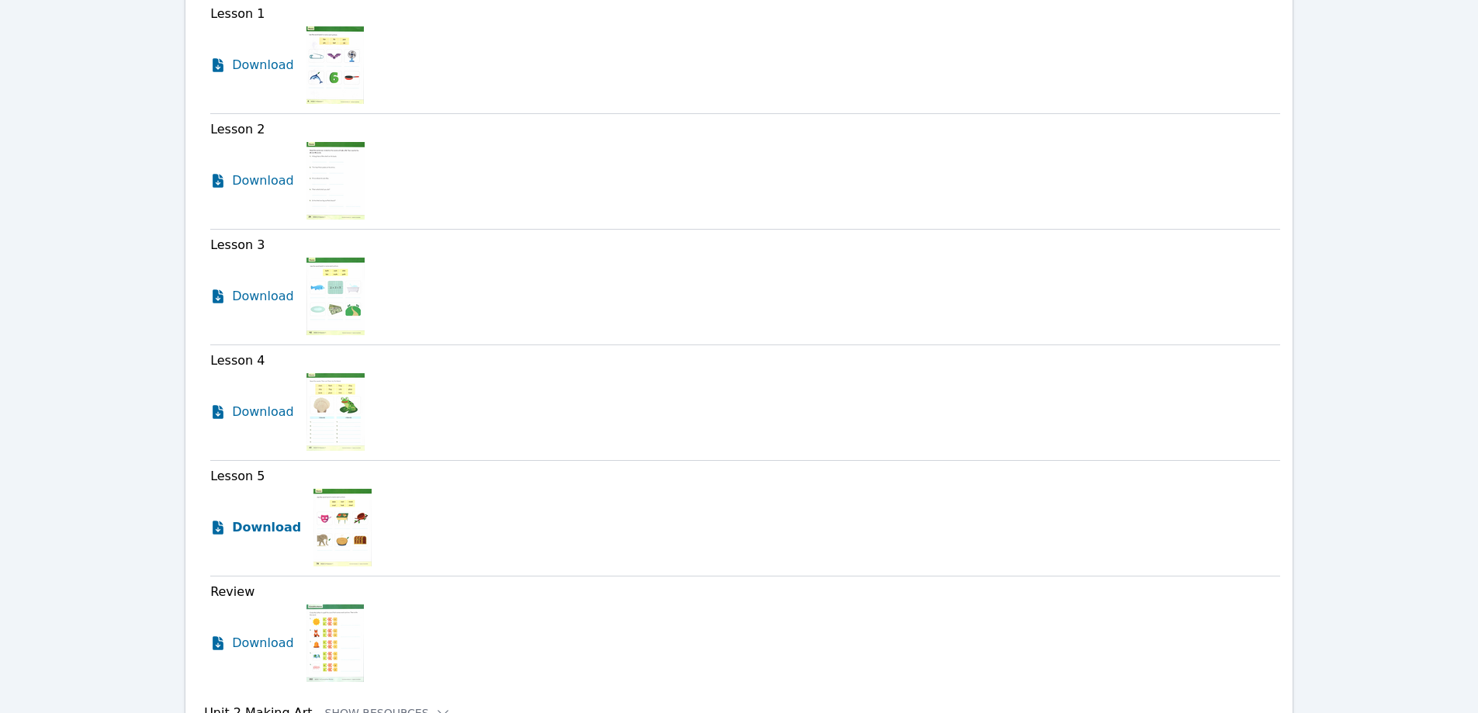
scroll to position [1346, 0]
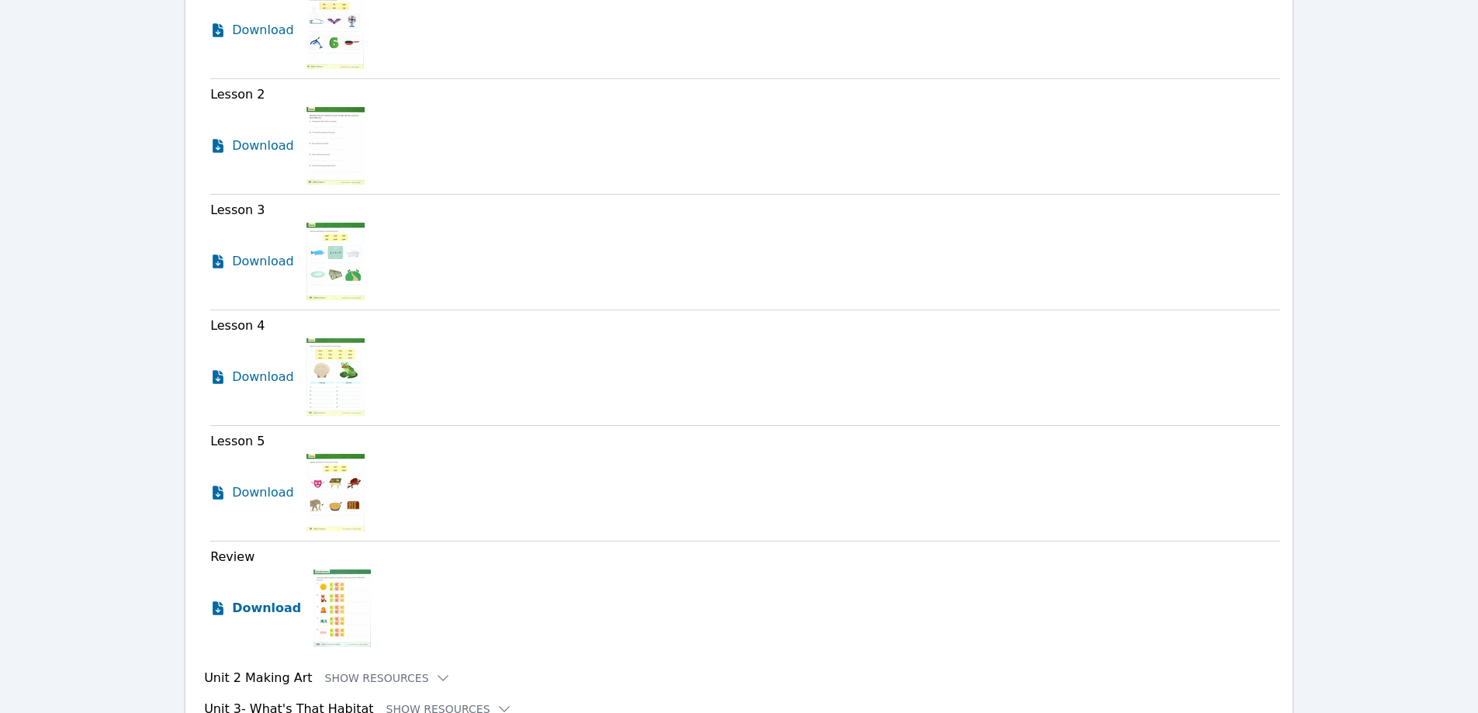
click at [255, 576] on span "Download" at bounding box center [266, 608] width 69 height 19
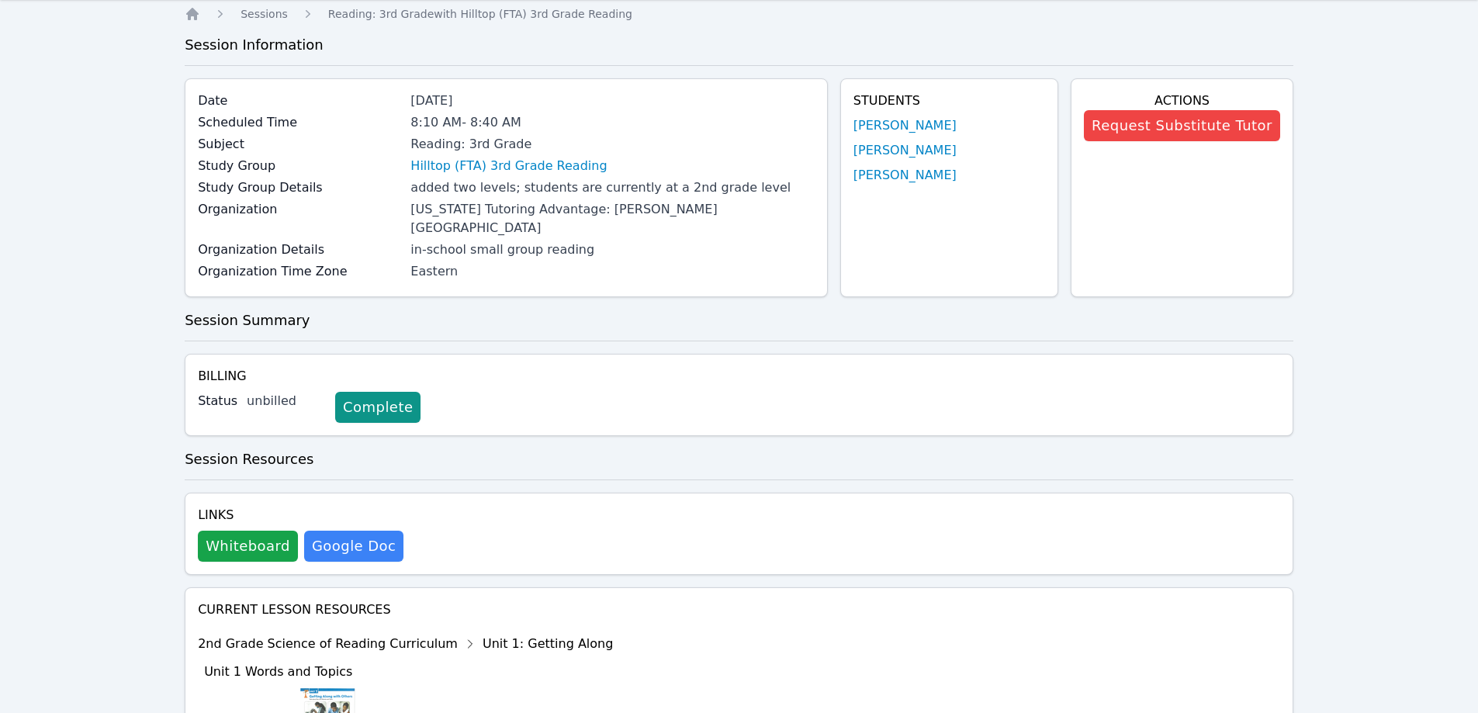
scroll to position [0, 0]
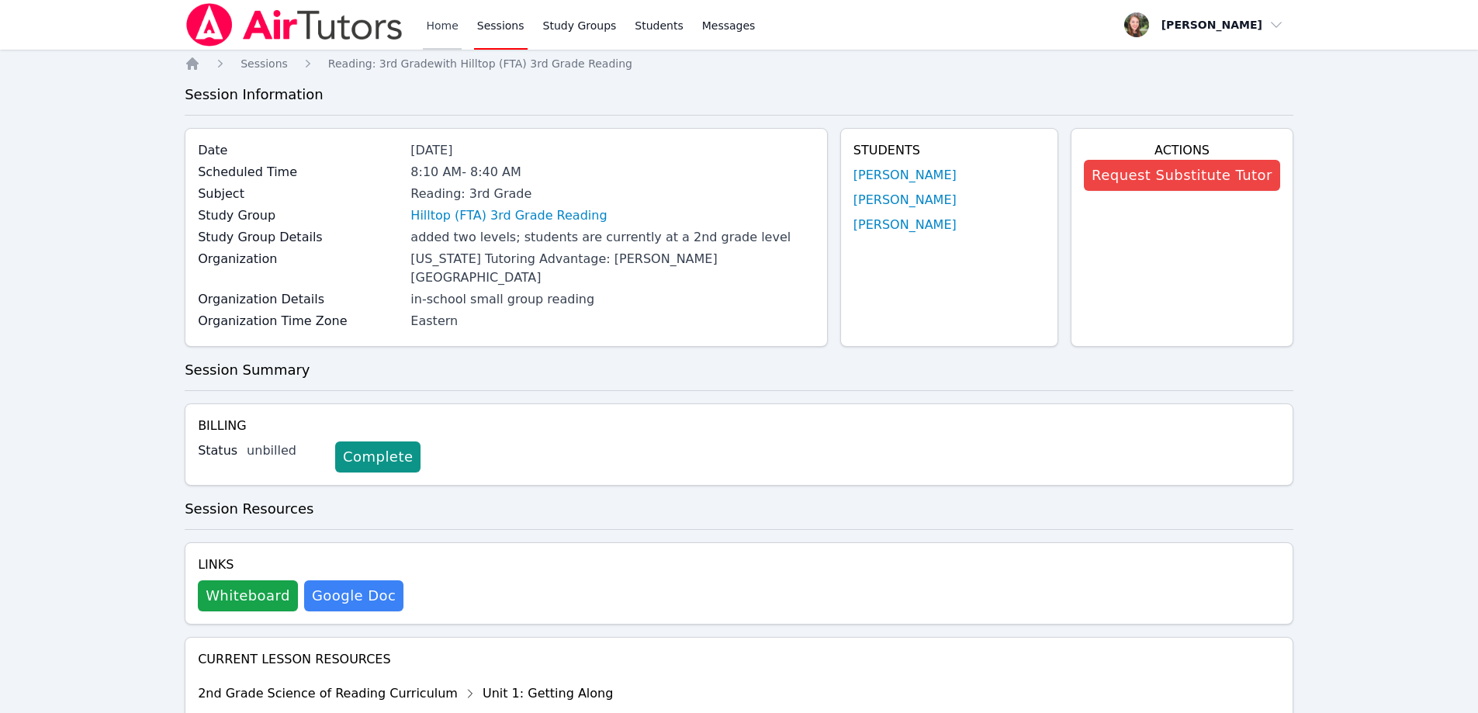
click at [448, 28] on link "Home" at bounding box center [442, 25] width 38 height 50
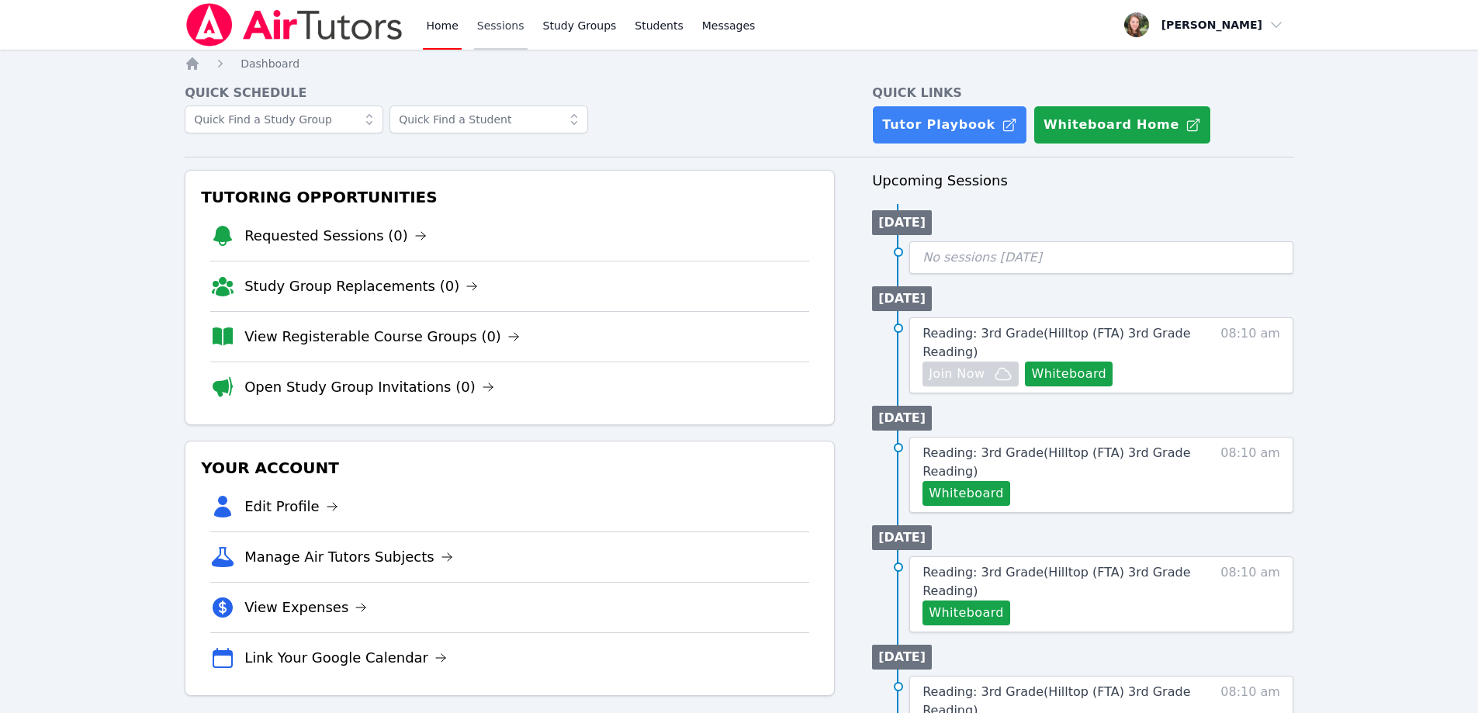
click at [489, 29] on link "Sessions" at bounding box center [501, 25] width 54 height 50
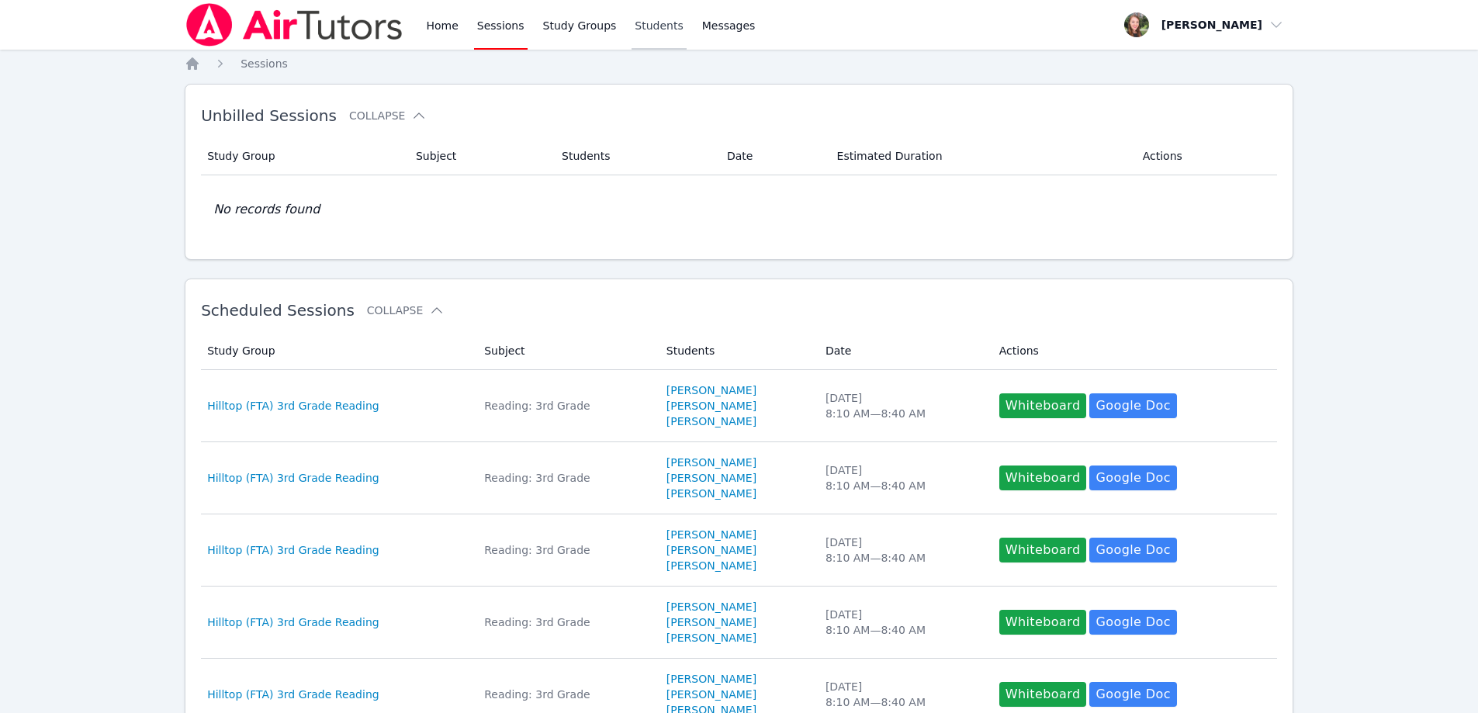
click at [631, 33] on link "Students" at bounding box center [658, 25] width 54 height 50
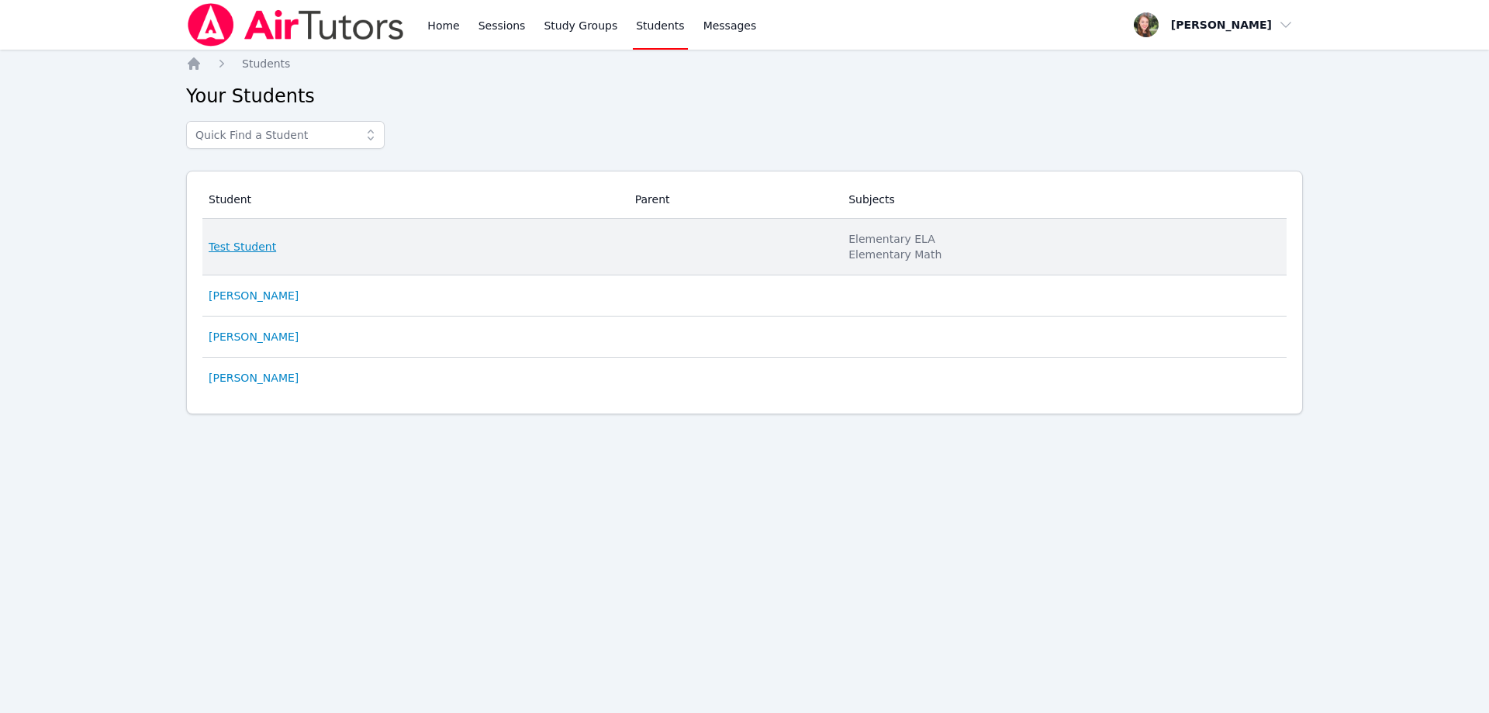
click at [233, 241] on link "Test Student" at bounding box center [242, 247] width 67 height 16
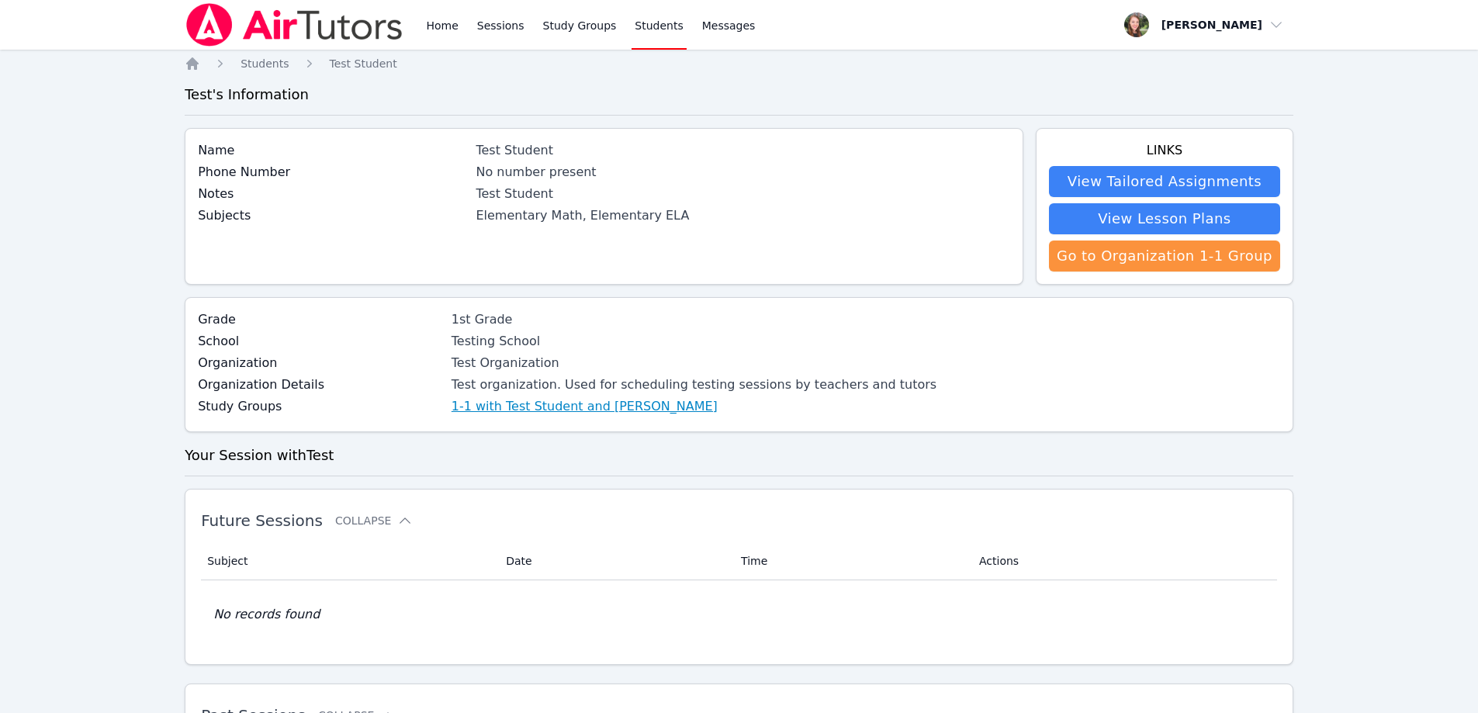
click at [481, 410] on link "1-1 with Test Student and [PERSON_NAME]" at bounding box center [584, 406] width 266 height 19
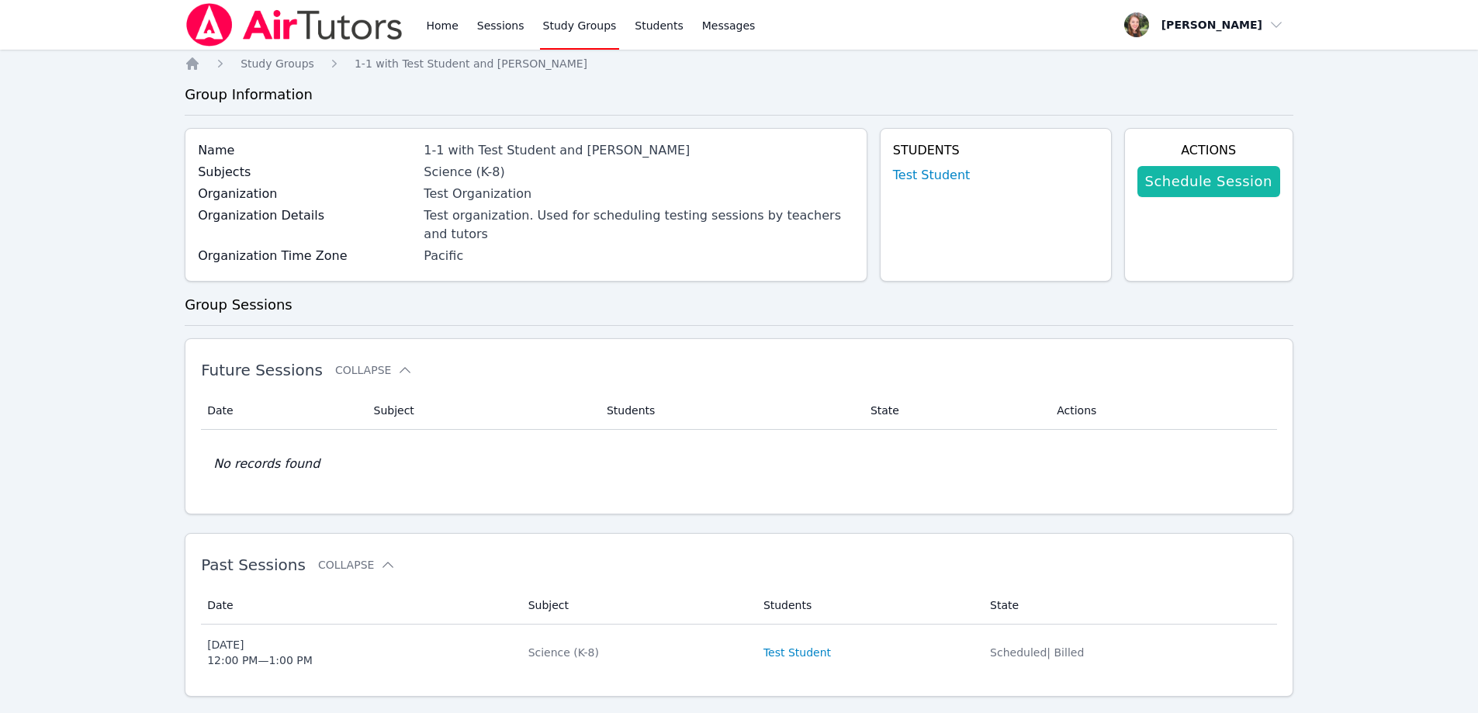
click at [1183, 177] on link "Schedule Session" at bounding box center [1208, 181] width 143 height 31
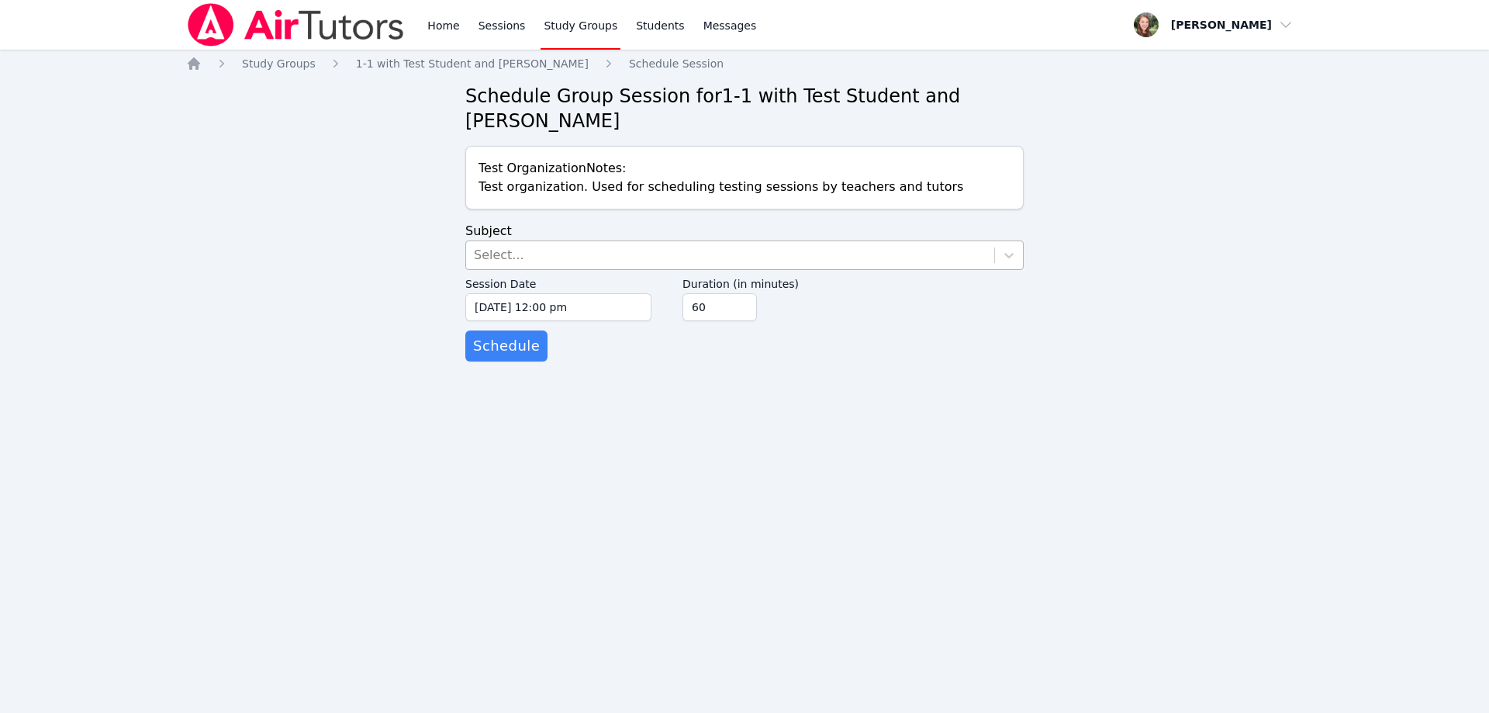
click at [496, 252] on div "Select..." at bounding box center [499, 255] width 50 height 19
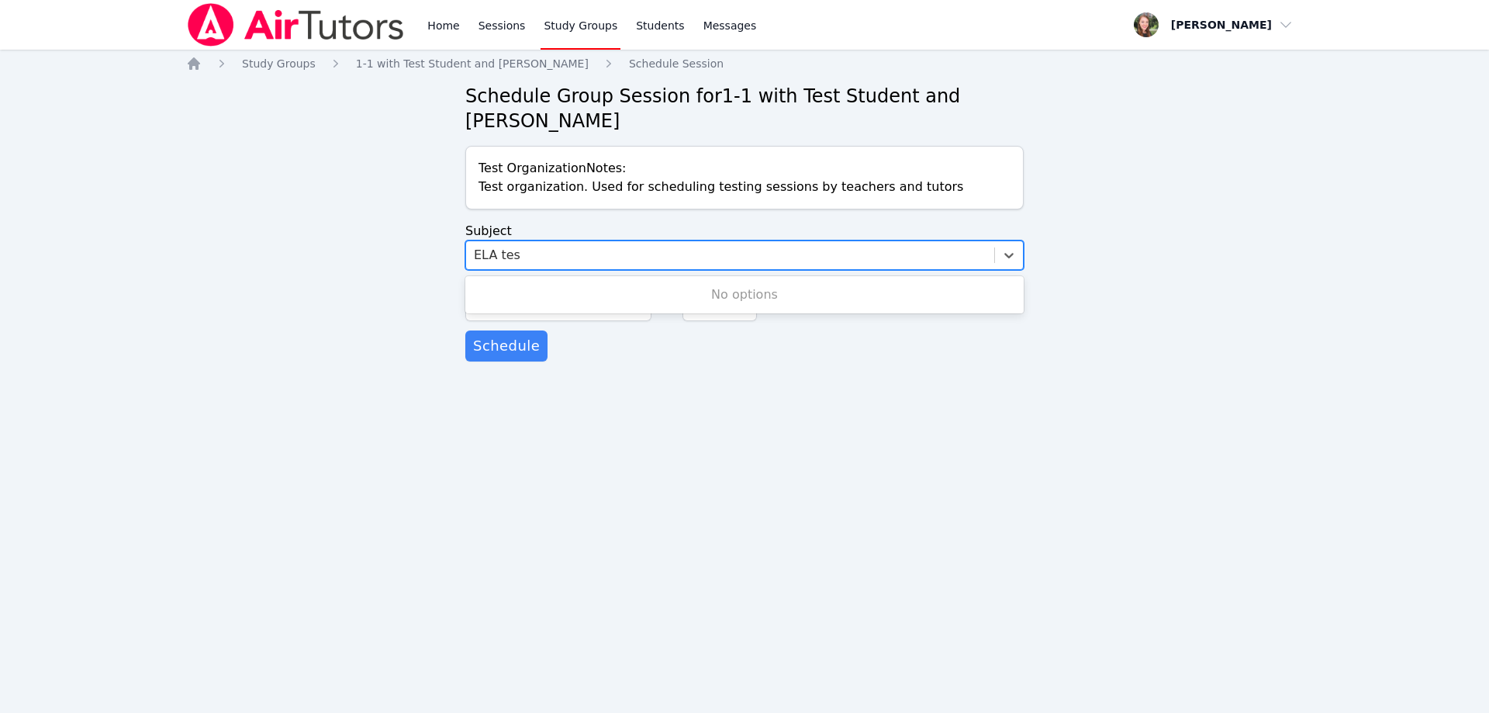
type input "ELA test"
click at [695, 417] on div "Home Sessions Study Groups Students Messages Open user menu Heather Parham Open…" at bounding box center [744, 356] width 1489 height 713
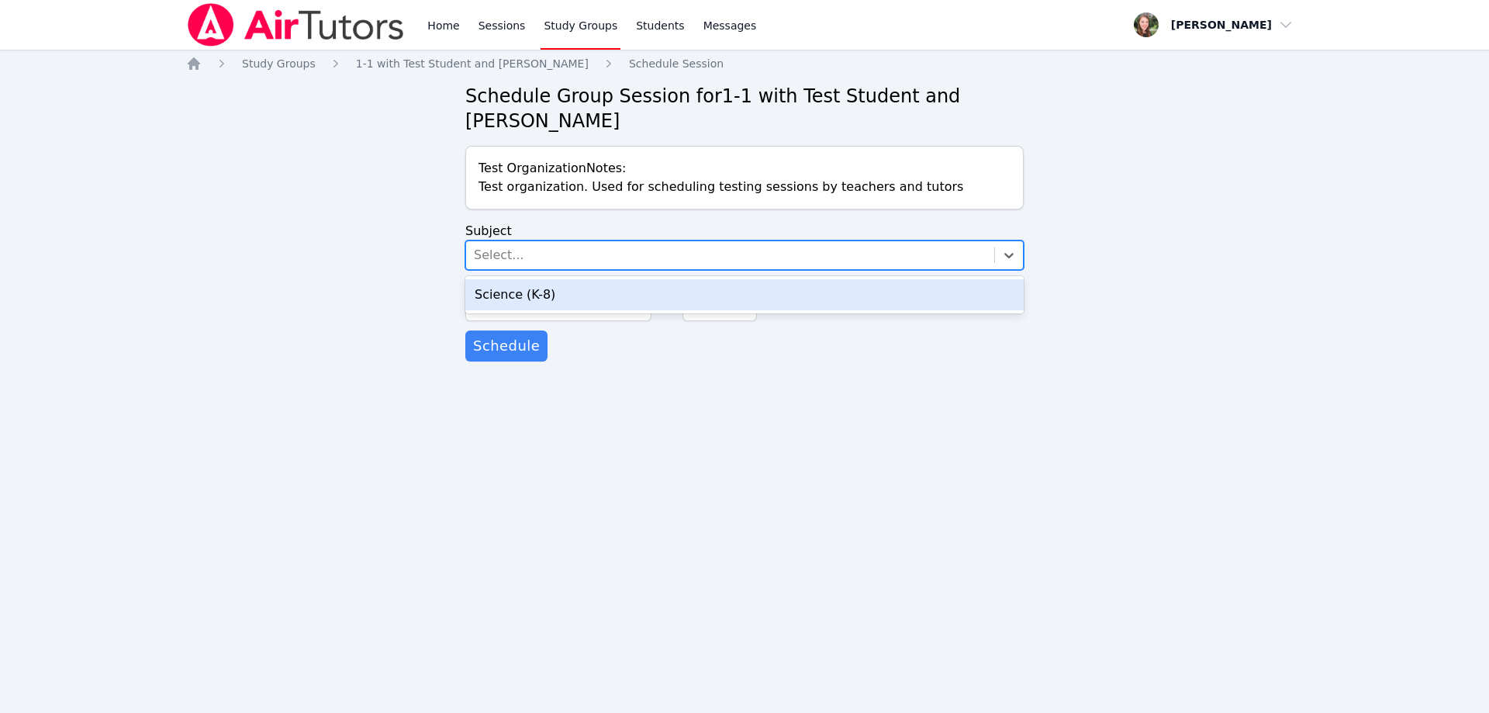
click at [583, 258] on div "Select..." at bounding box center [730, 255] width 528 height 28
click at [525, 291] on div "Science (K-8)" at bounding box center [744, 294] width 558 height 31
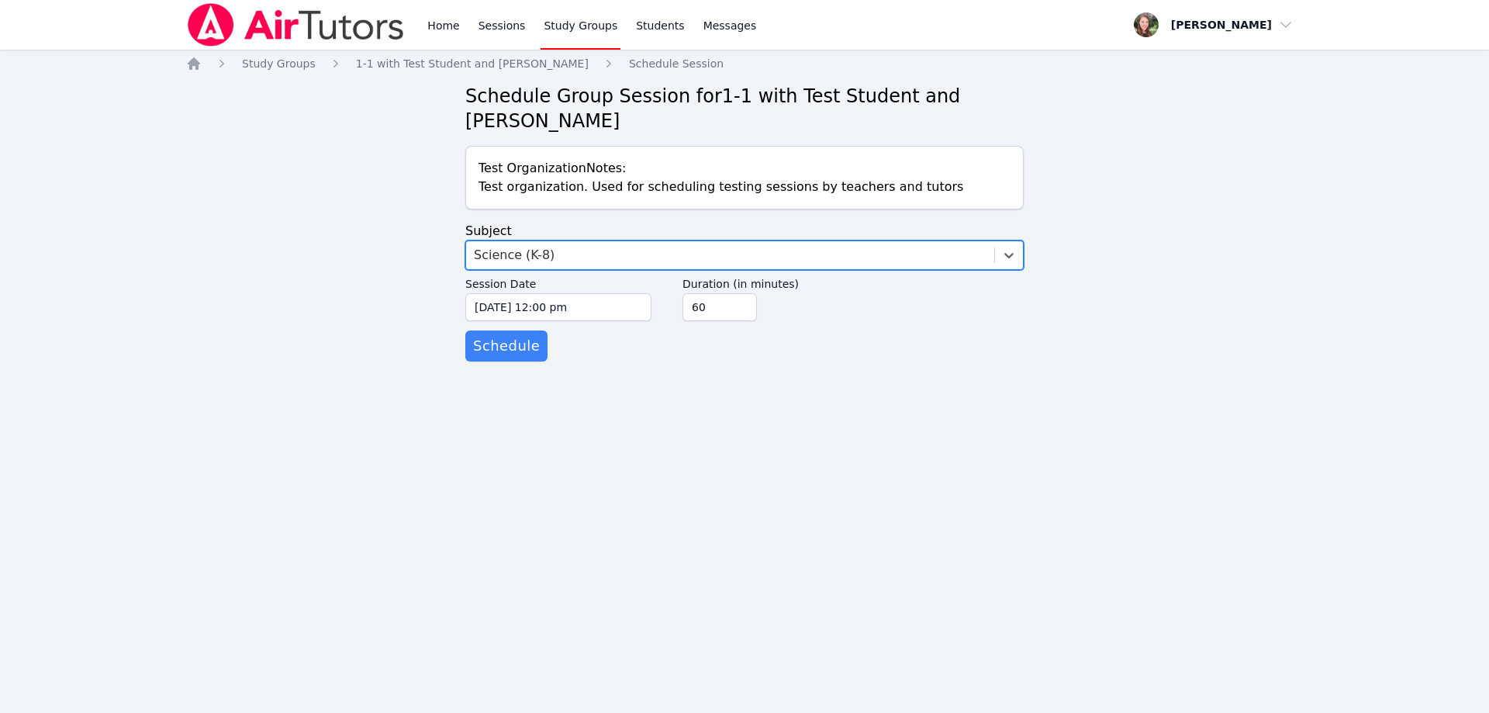
click at [570, 254] on div "Science (K-8)" at bounding box center [730, 255] width 528 height 28
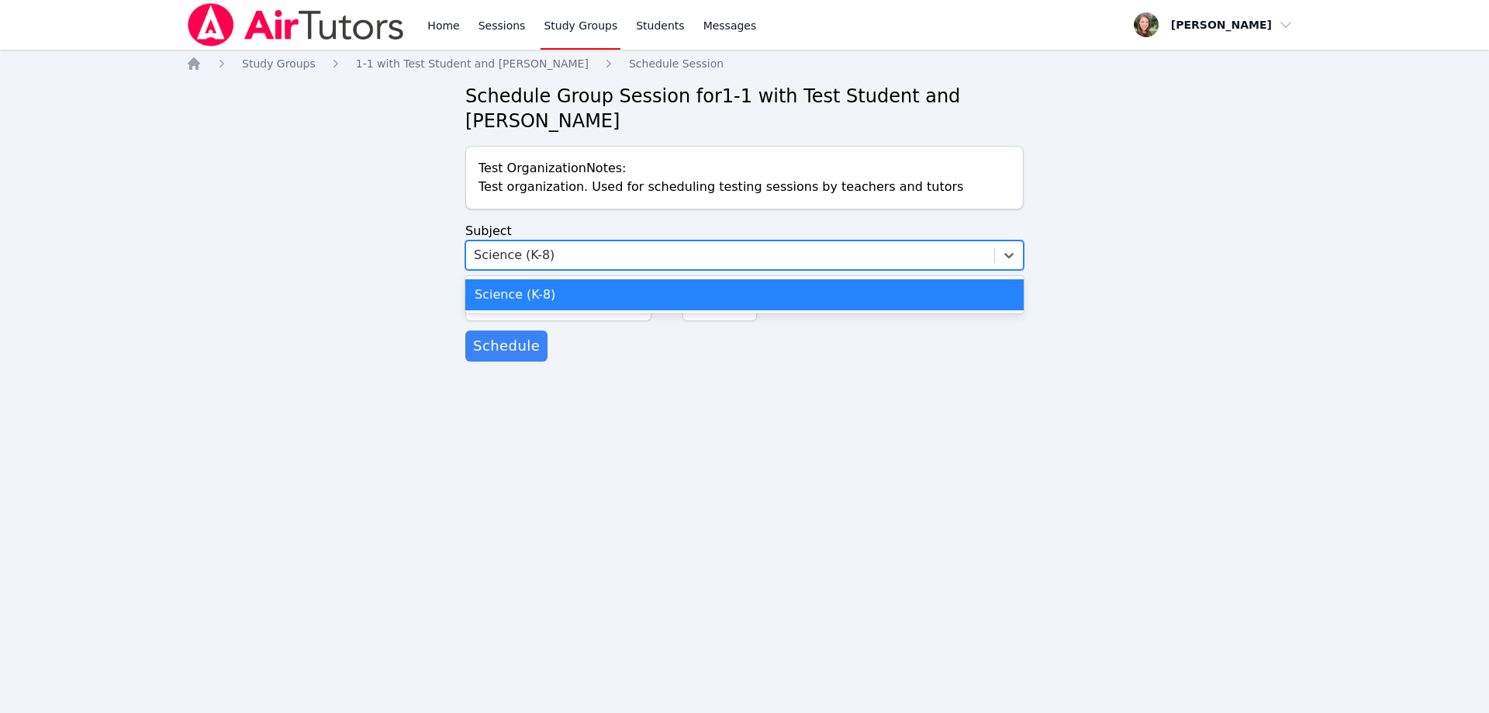
drag, startPoint x: 520, startPoint y: 302, endPoint x: 608, endPoint y: 333, distance: 93.0
click at [520, 302] on div "Science (K-8)" at bounding box center [744, 294] width 558 height 31
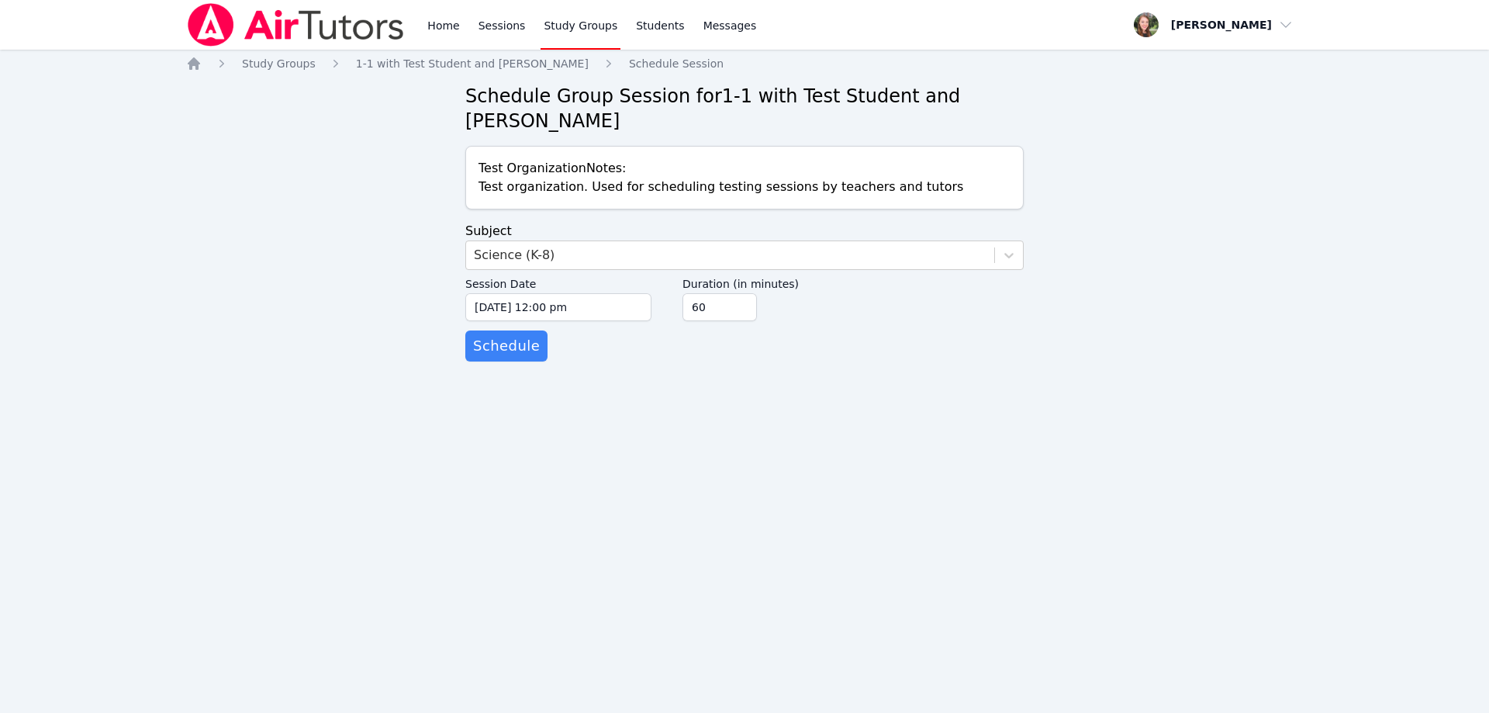
click at [679, 426] on div "Home Sessions Study Groups Students Messages Open user menu Heather Parham Open…" at bounding box center [744, 356] width 1489 height 713
click at [515, 349] on span "Schedule" at bounding box center [506, 346] width 67 height 22
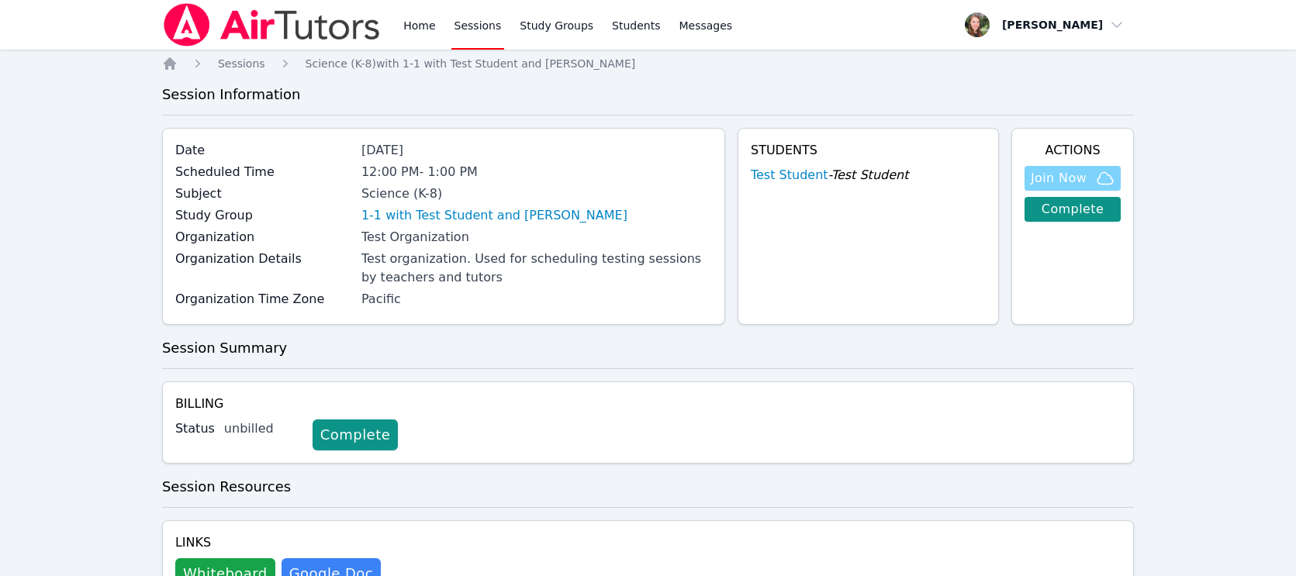
click at [1069, 177] on span "Join Now" at bounding box center [1059, 178] width 56 height 19
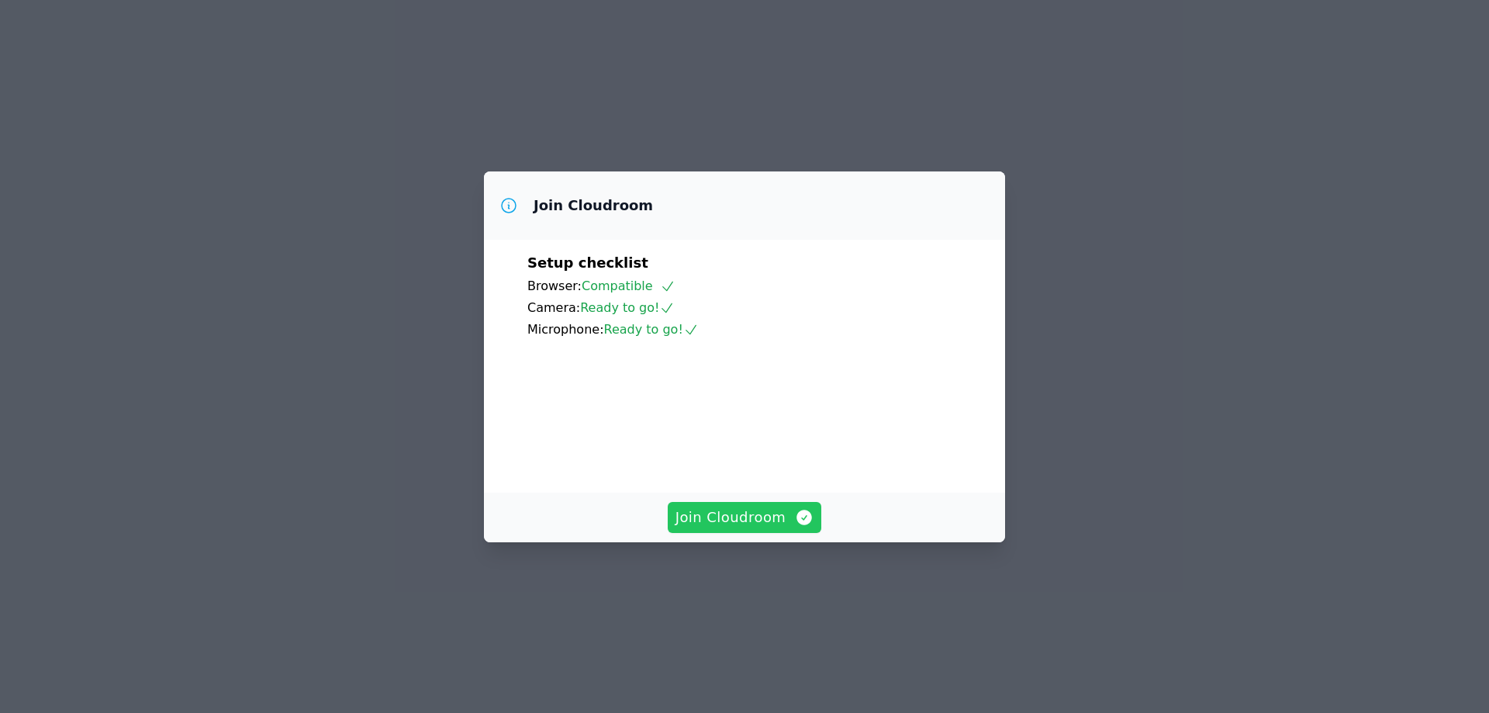
click at [750, 528] on span "Join Cloudroom" at bounding box center [745, 518] width 139 height 22
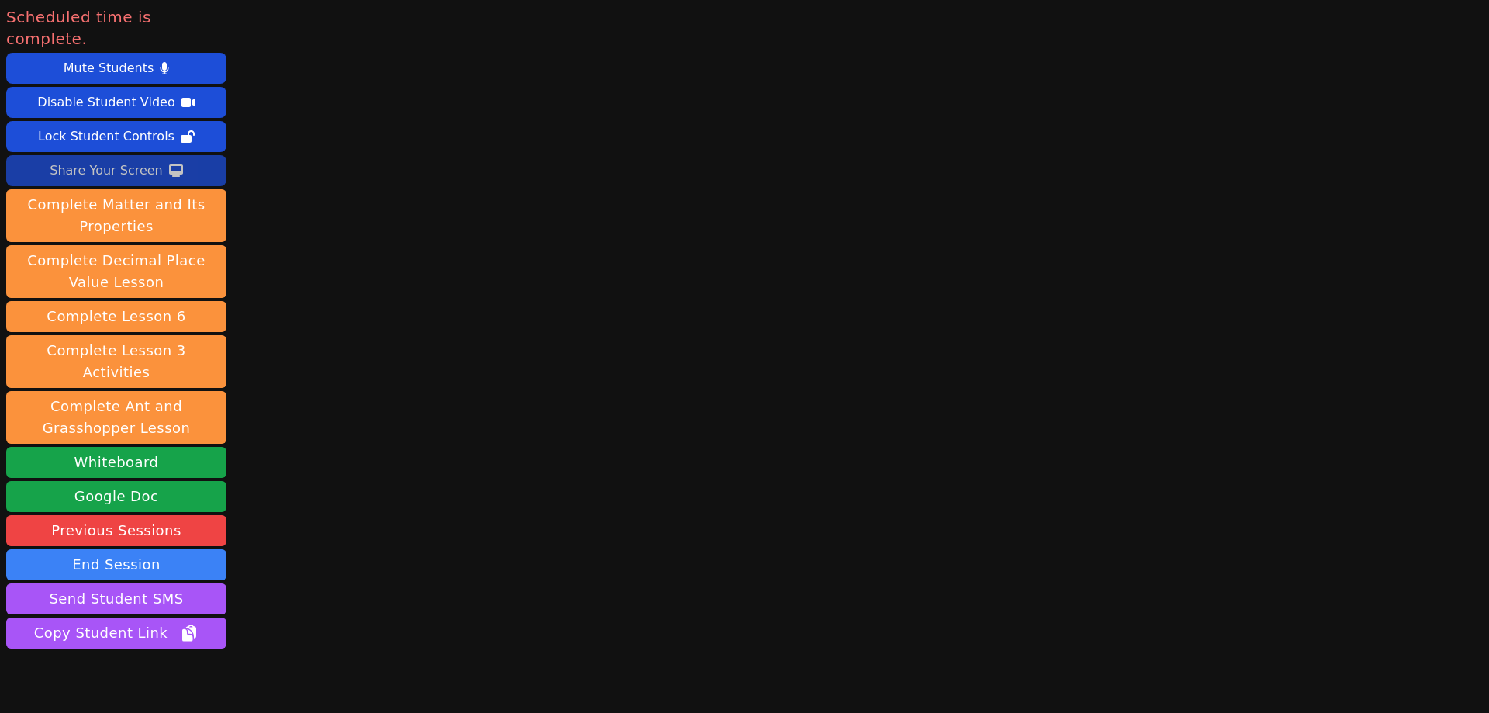
click at [120, 158] on div "Share Your Screen" at bounding box center [106, 170] width 113 height 25
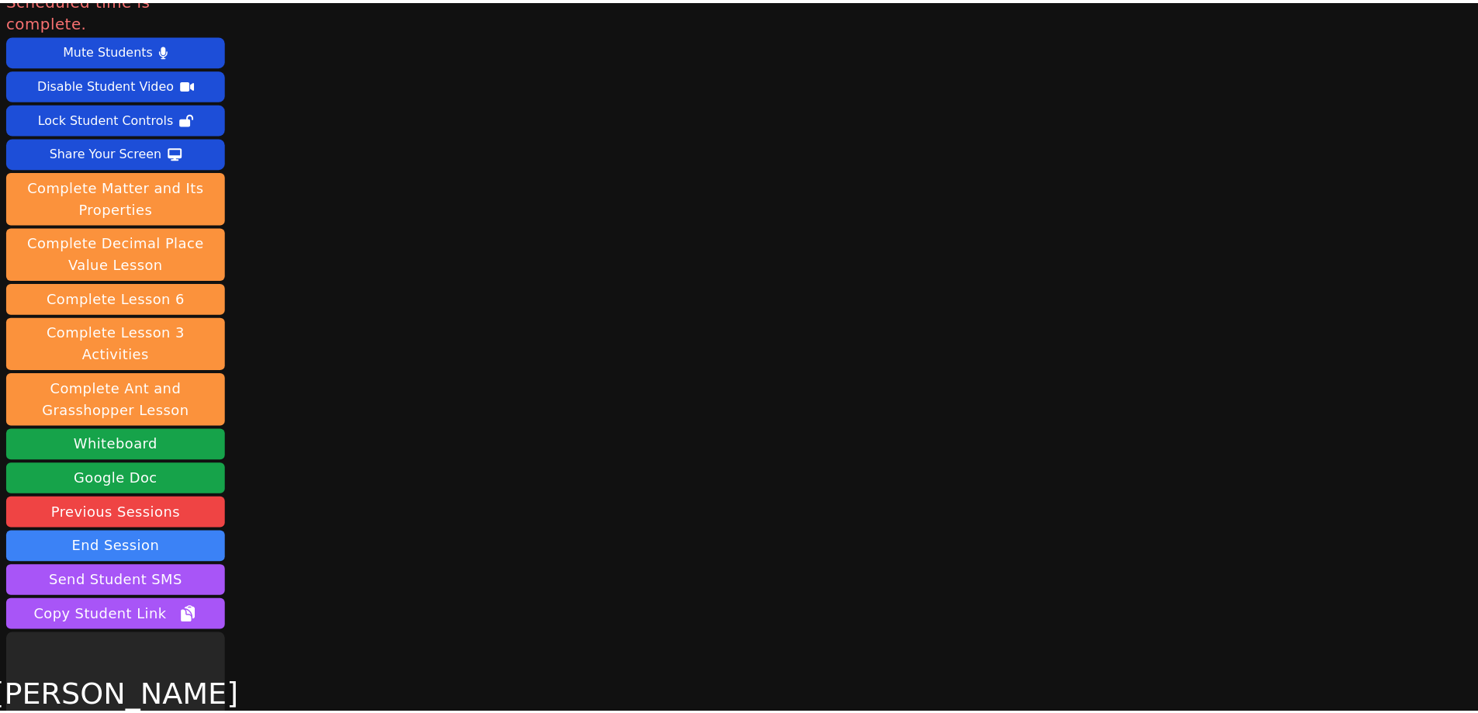
scroll to position [26, 0]
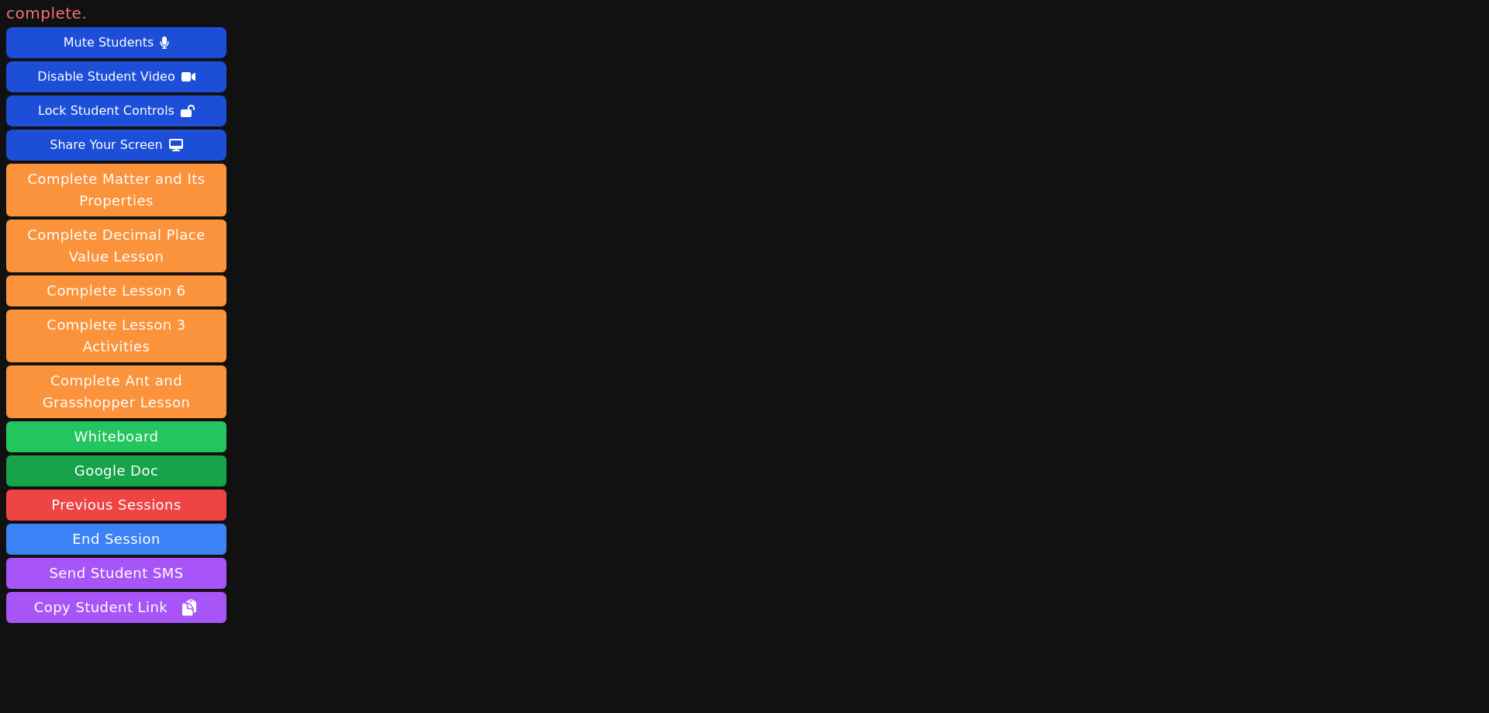
click at [119, 421] on button "Whiteboard" at bounding box center [116, 436] width 220 height 31
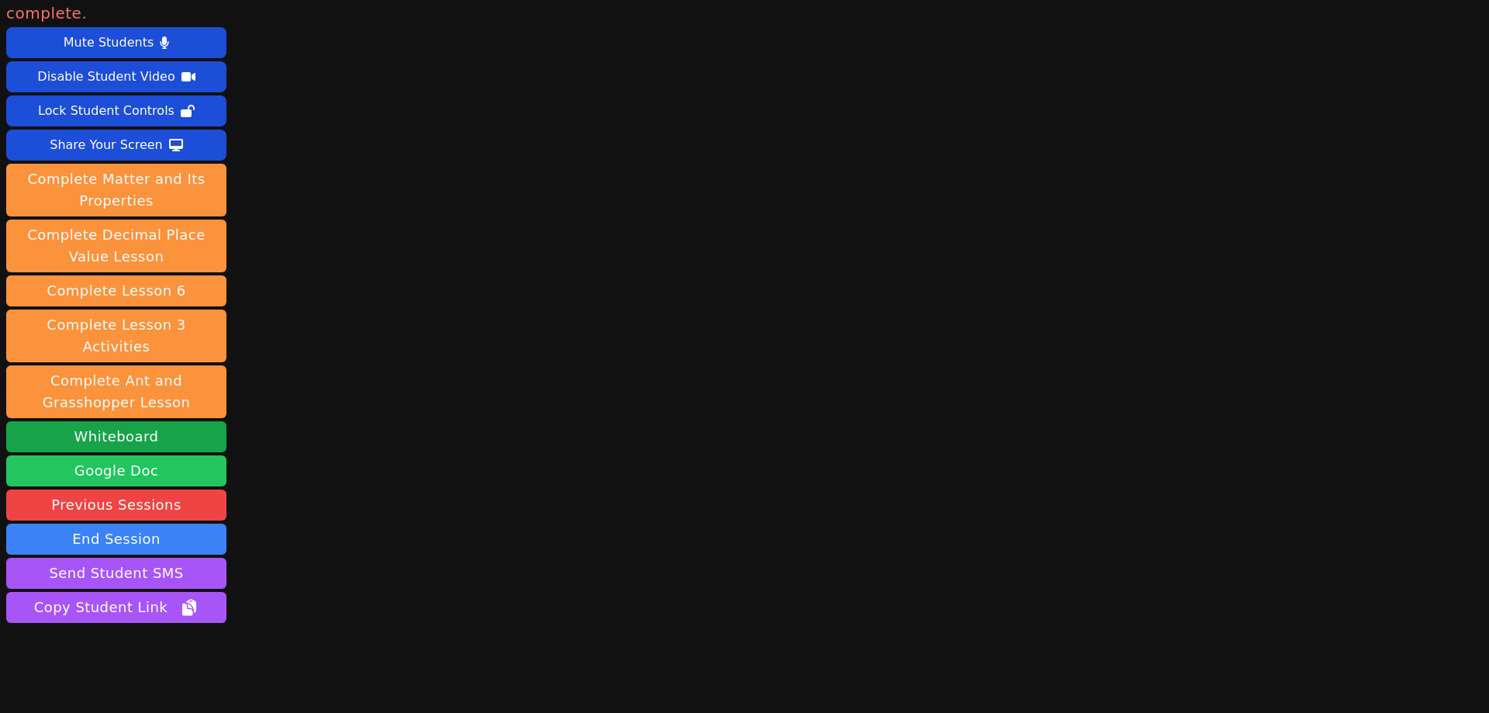
click at [117, 455] on link "Google Doc" at bounding box center [116, 470] width 220 height 31
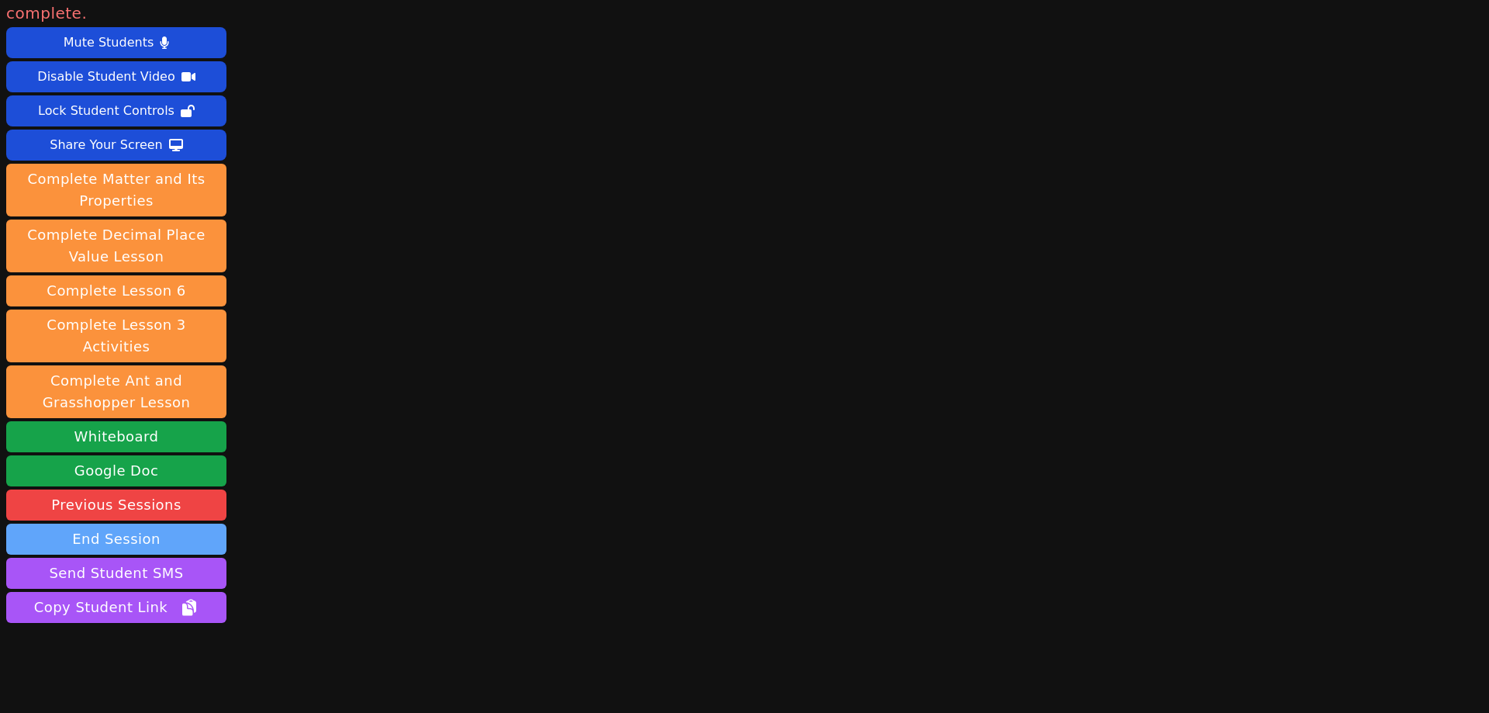
click at [113, 524] on button "End Session" at bounding box center [116, 539] width 220 height 31
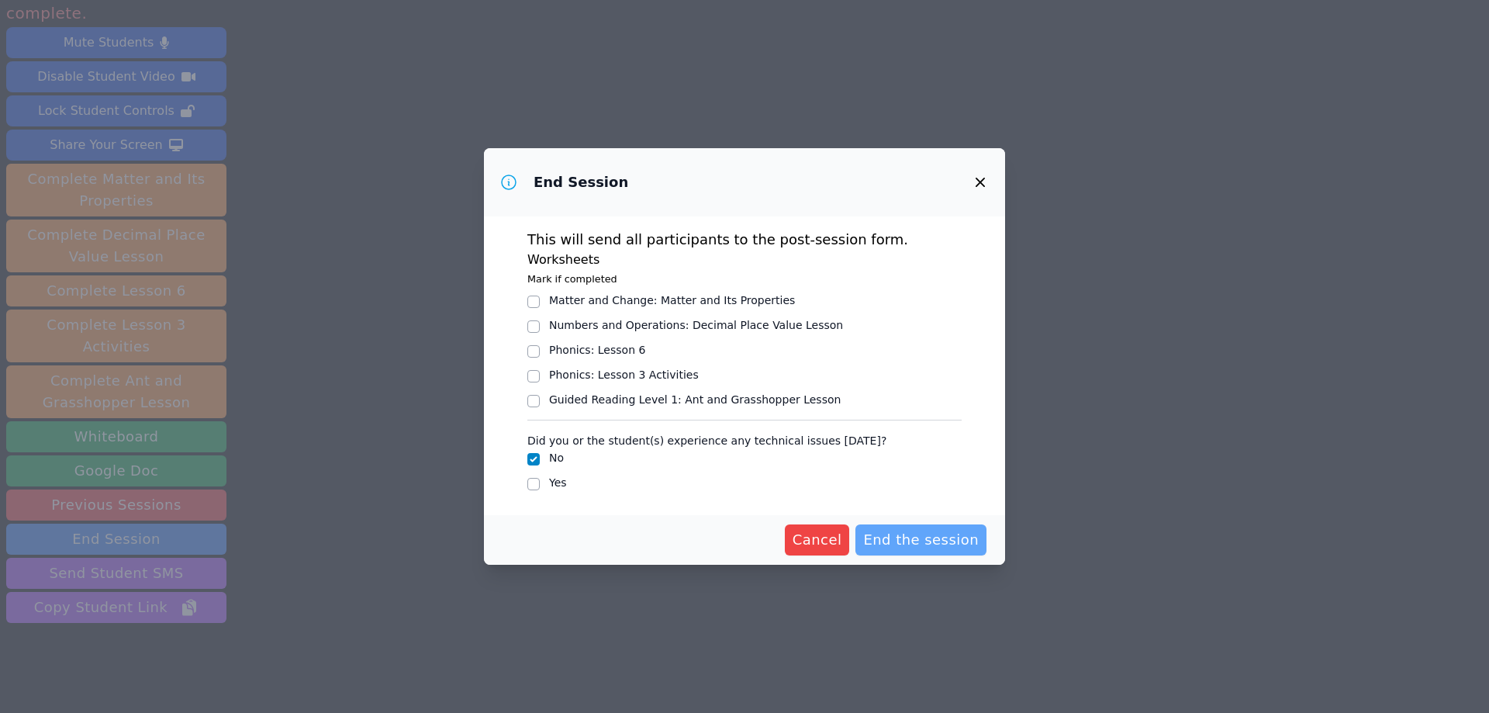
click at [911, 538] on span "End the session" at bounding box center [921, 540] width 116 height 22
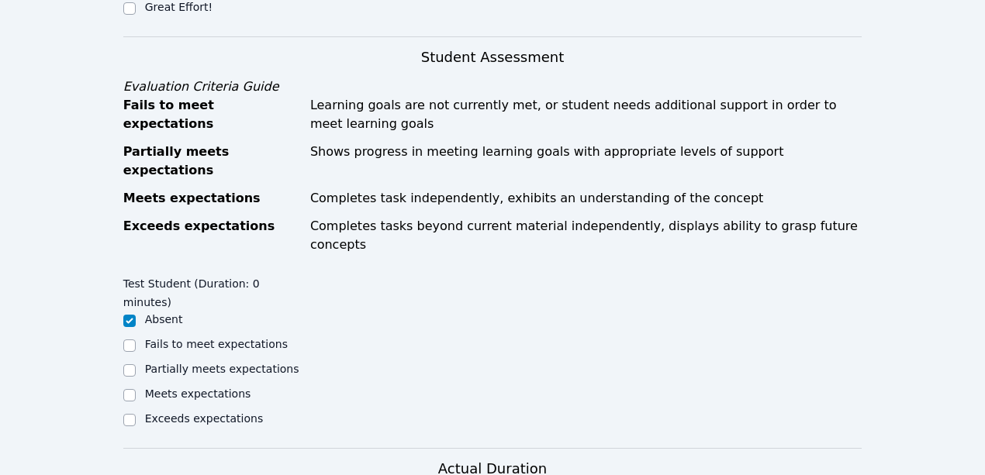
scroll to position [621, 0]
click at [131, 413] on input "Exceeds expectations" at bounding box center [129, 419] width 12 height 12
checkbox input "true"
checkbox input "false"
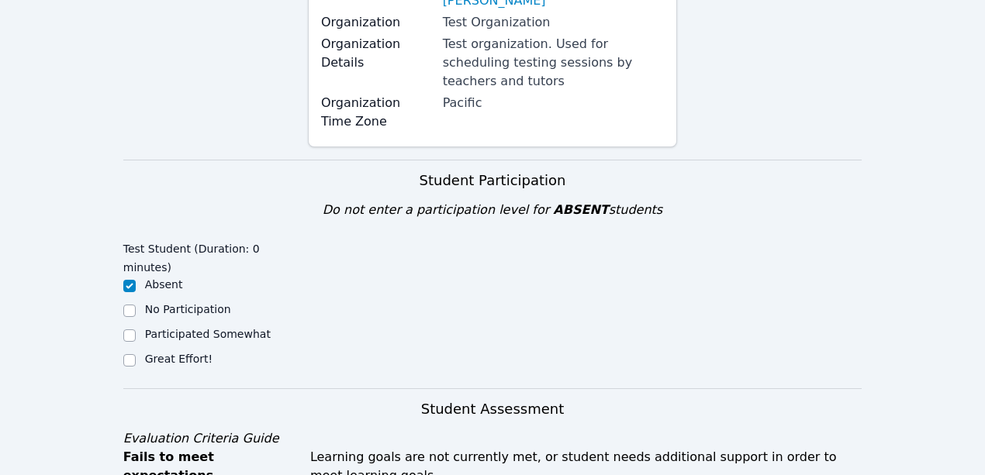
scroll to position [258, 0]
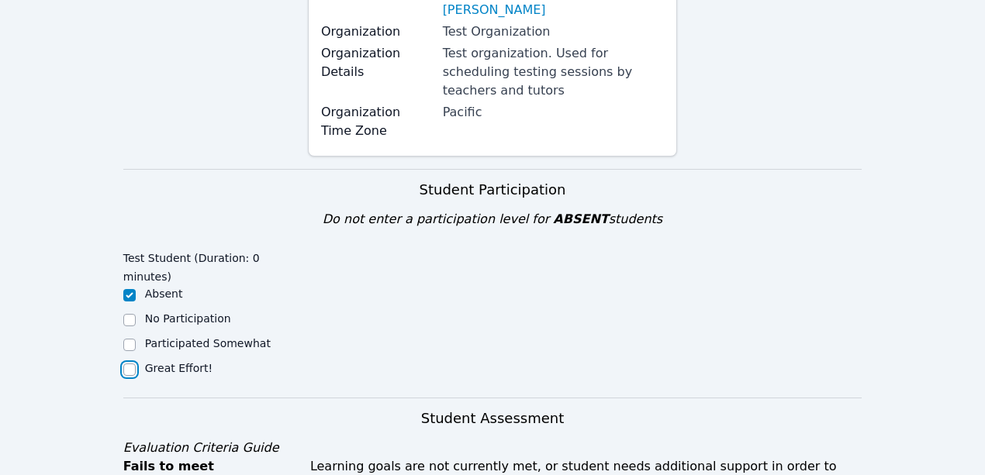
click at [127, 364] on input "Great Effort!" at bounding box center [129, 370] width 12 height 12
checkbox input "true"
checkbox input "false"
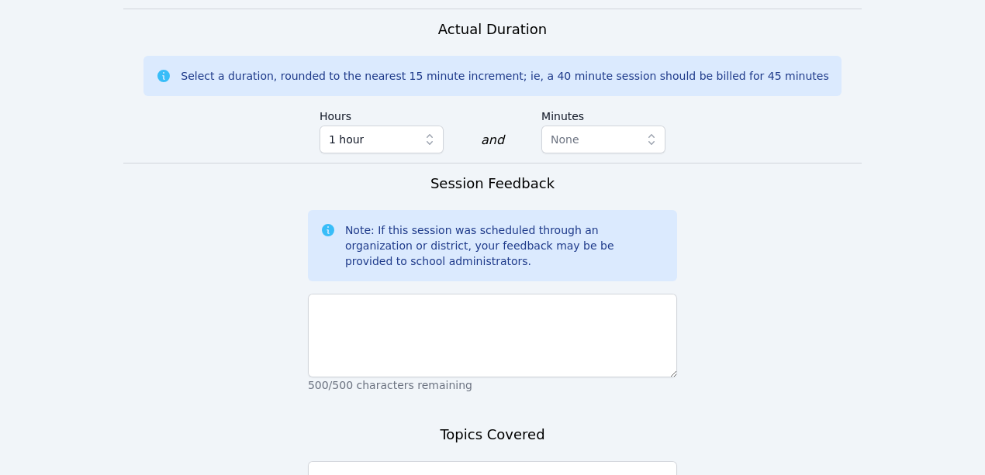
scroll to position [1074, 0]
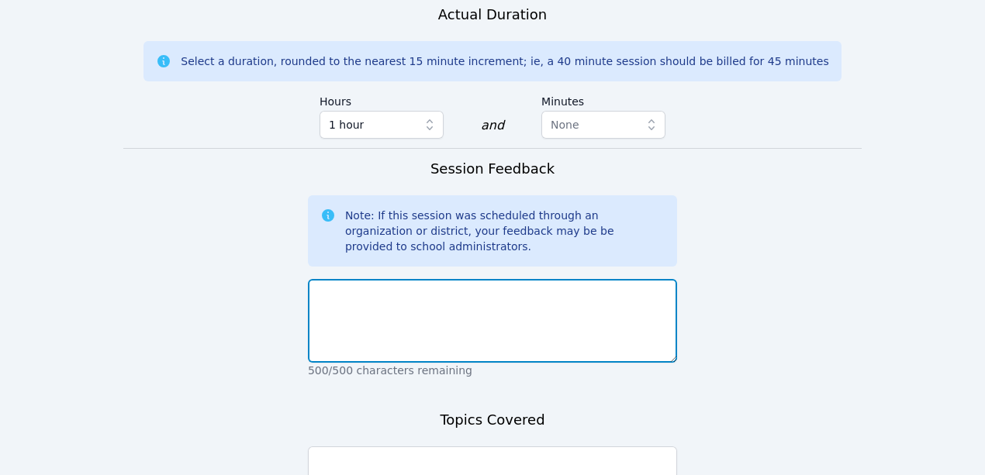
click at [388, 279] on textarea at bounding box center [492, 321] width 369 height 84
type textarea "dfdf"
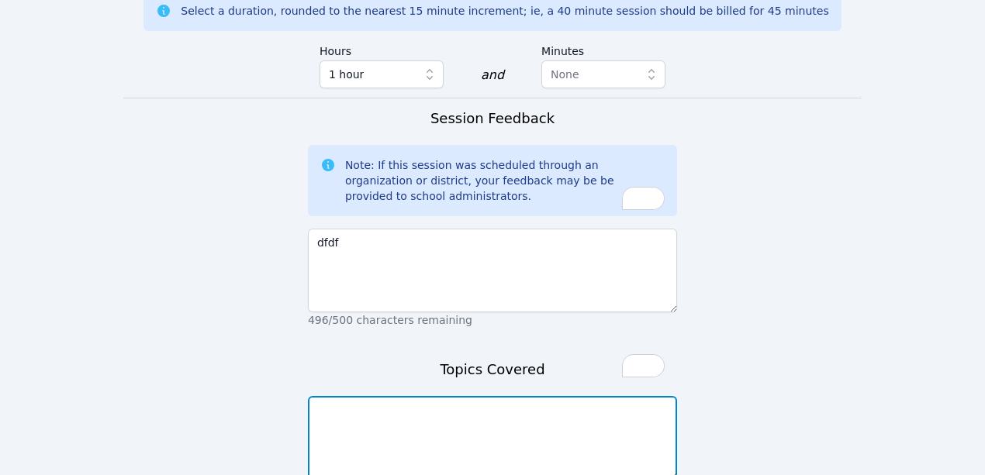
scroll to position [1126, 0]
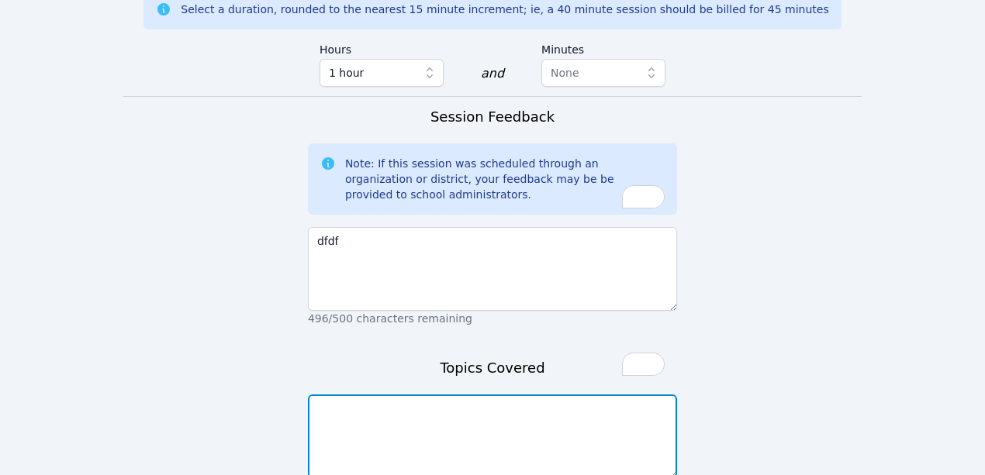
click at [363, 395] on textarea "To enrich screen reader interactions, please activate Accessibility in Grammarl…" at bounding box center [492, 437] width 369 height 84
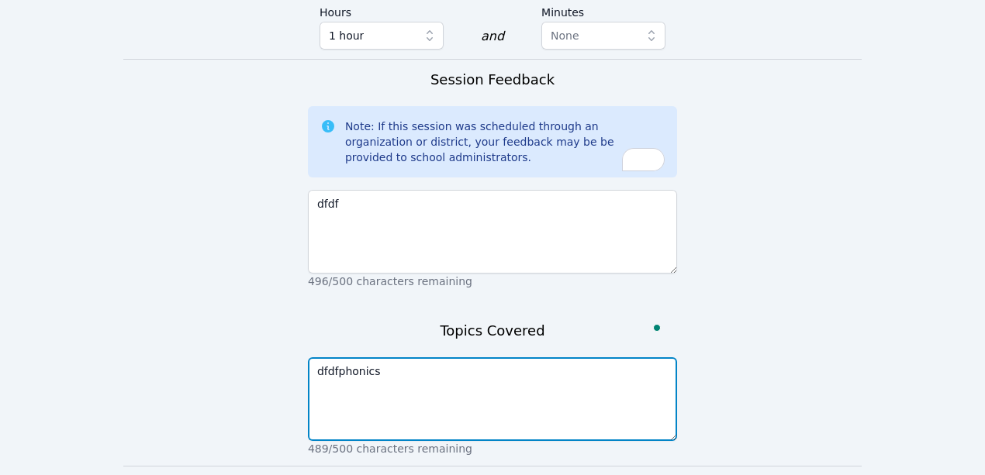
scroll to position [1177, 0]
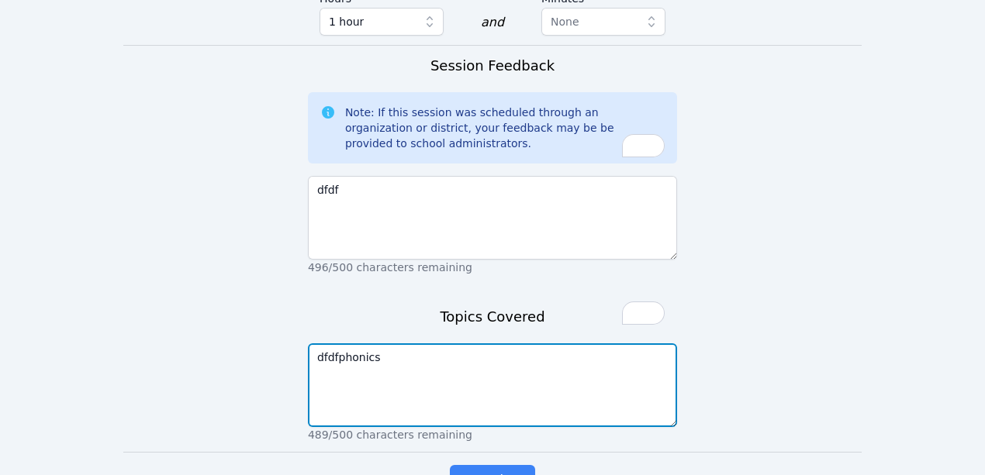
type textarea "dfdfphonics"
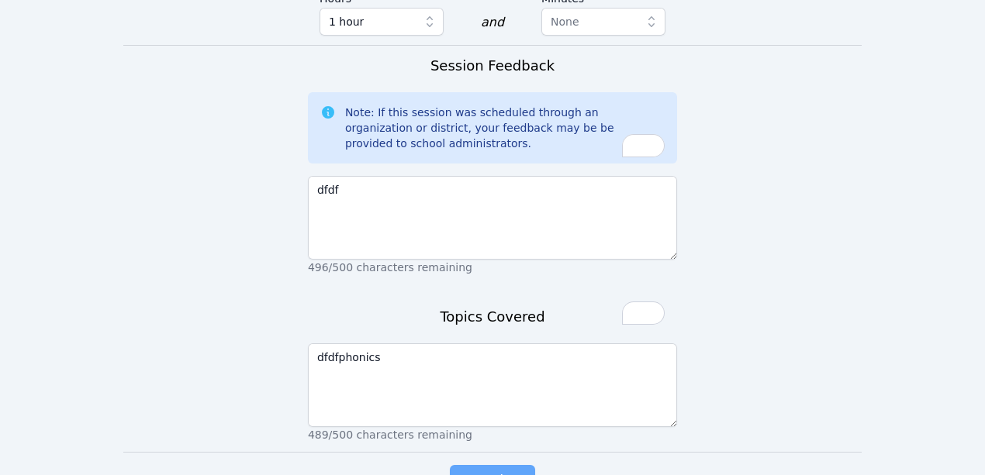
click at [489, 465] on button "Complete" at bounding box center [492, 480] width 85 height 31
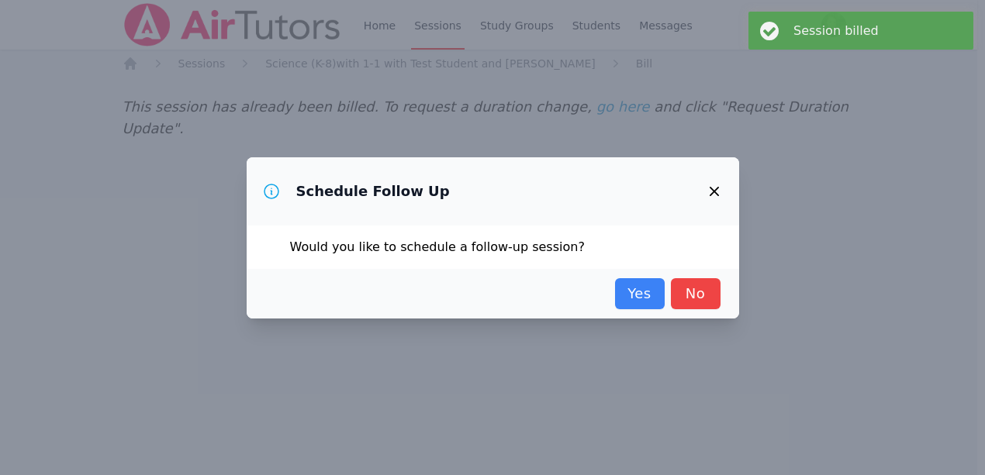
scroll to position [0, 0]
click at [706, 301] on link "No" at bounding box center [701, 293] width 50 height 31
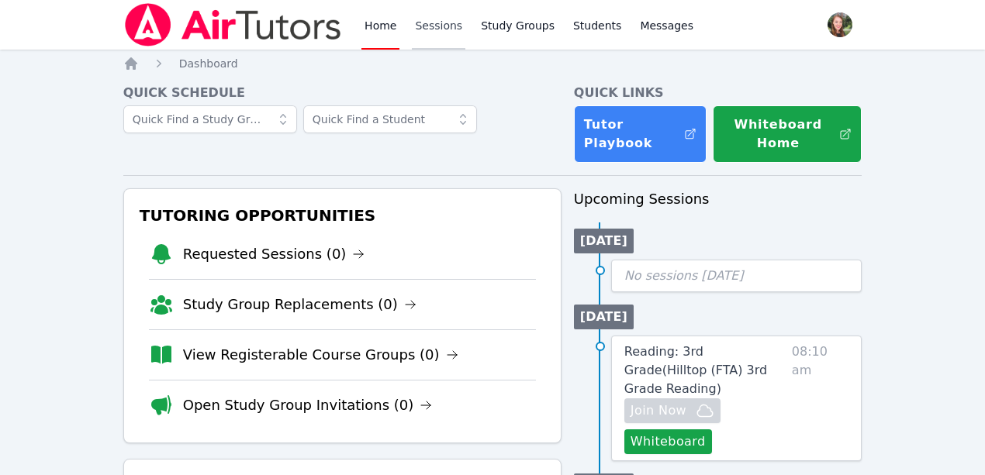
click at [425, 26] on link "Sessions" at bounding box center [439, 25] width 54 height 50
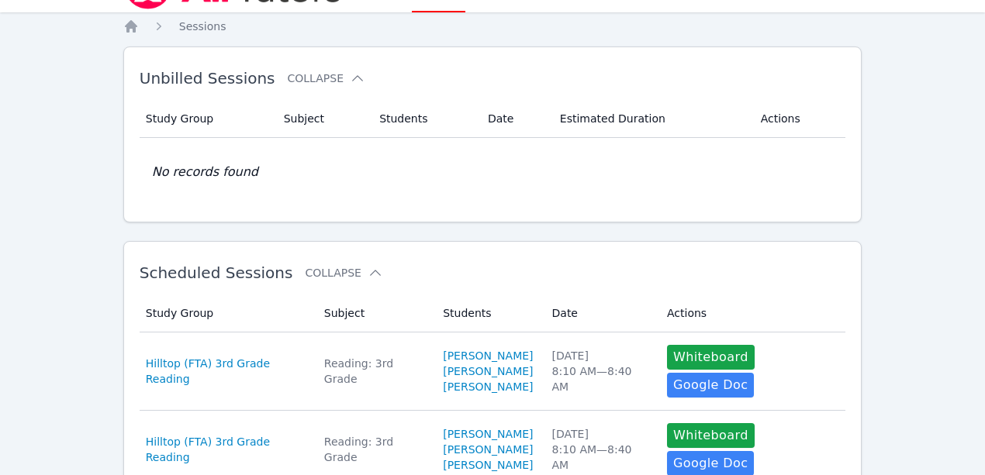
scroll to position [51, 0]
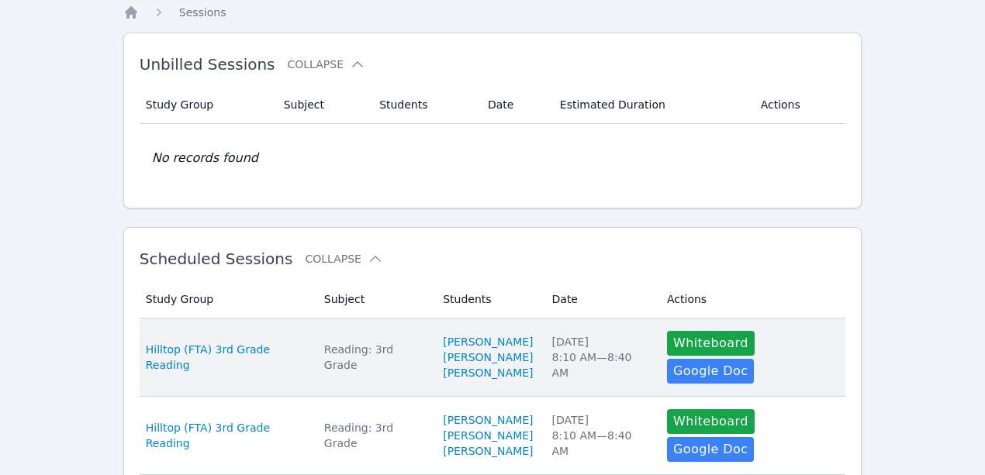
click at [365, 348] on div "Reading: 3rd Grade" at bounding box center [374, 357] width 100 height 31
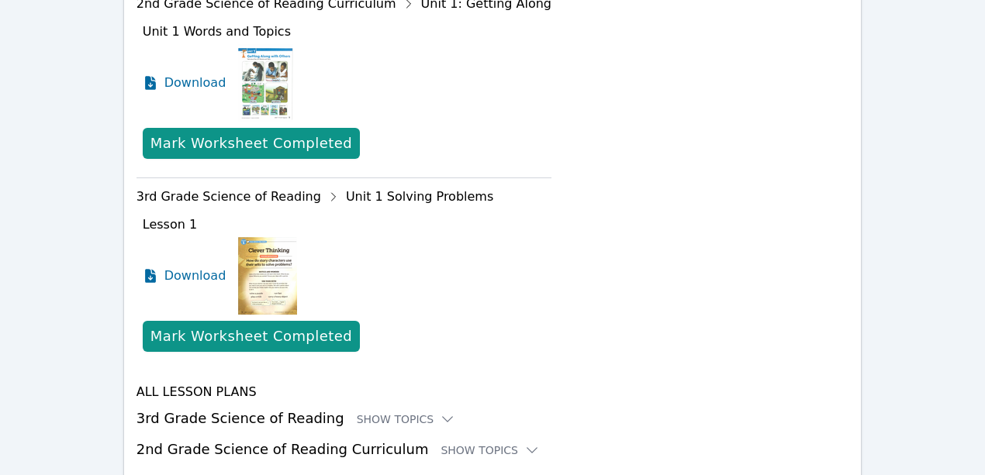
scroll to position [800, 0]
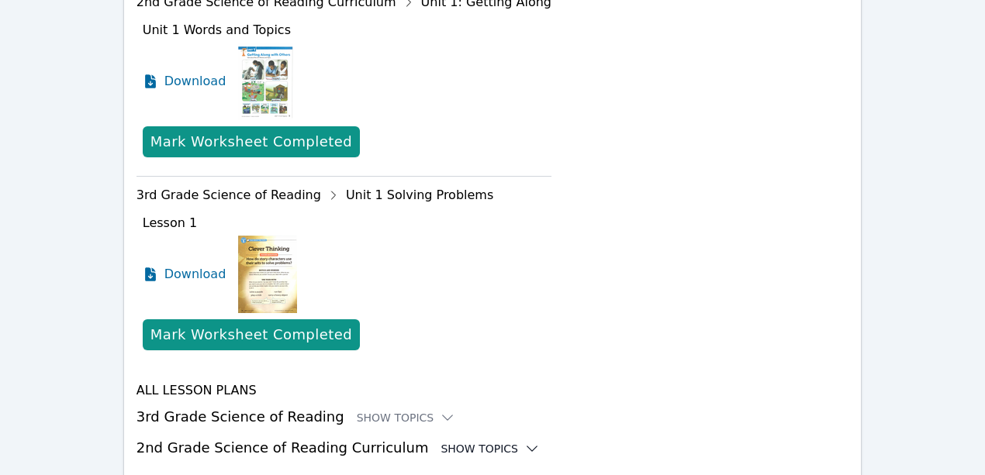
click at [441, 441] on div "Show Topics" at bounding box center [490, 449] width 99 height 16
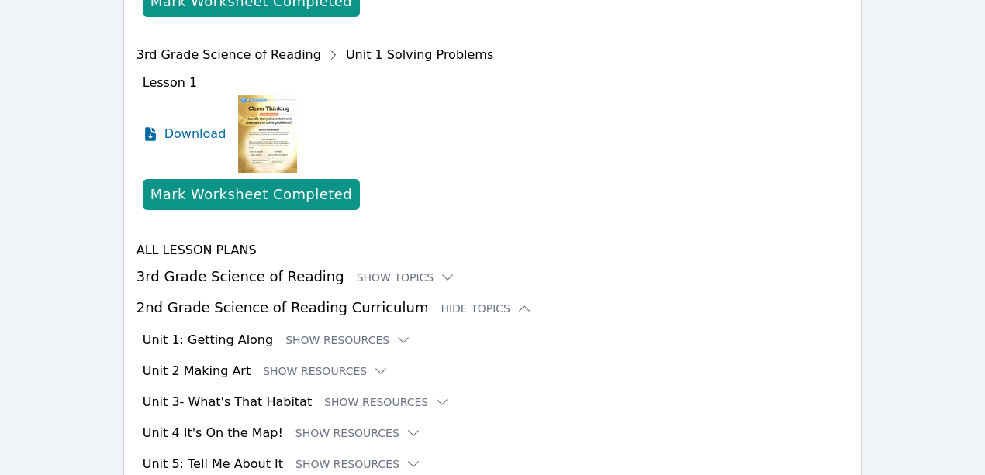
scroll to position [955, 0]
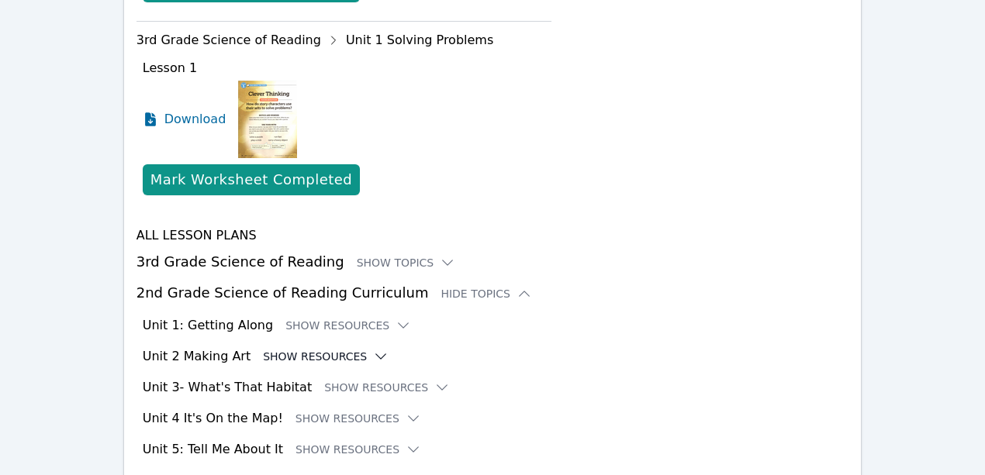
click at [333, 349] on button "Show Resources" at bounding box center [326, 357] width 126 height 16
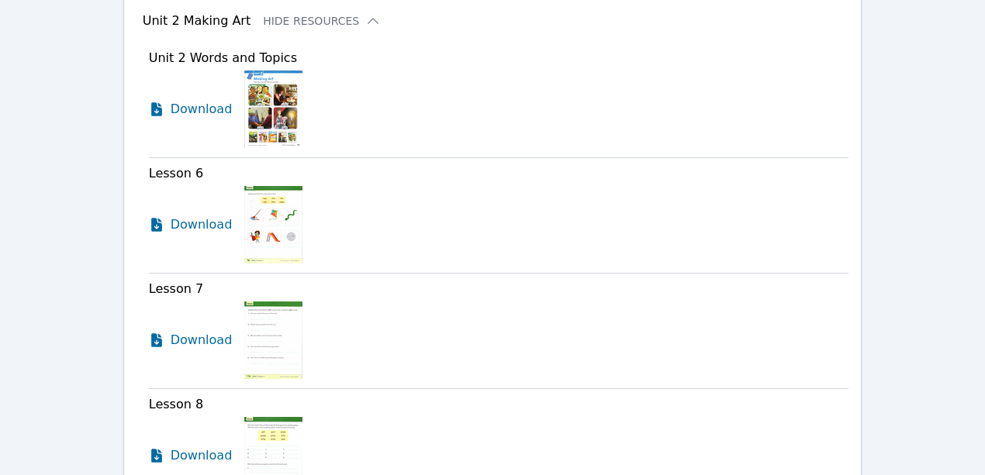
scroll to position [1136, 0]
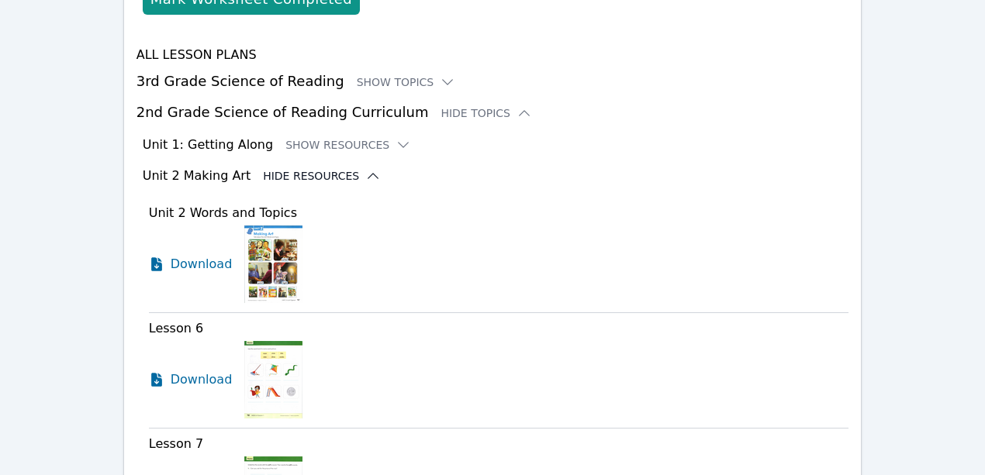
click at [365, 168] on icon at bounding box center [373, 176] width 16 height 16
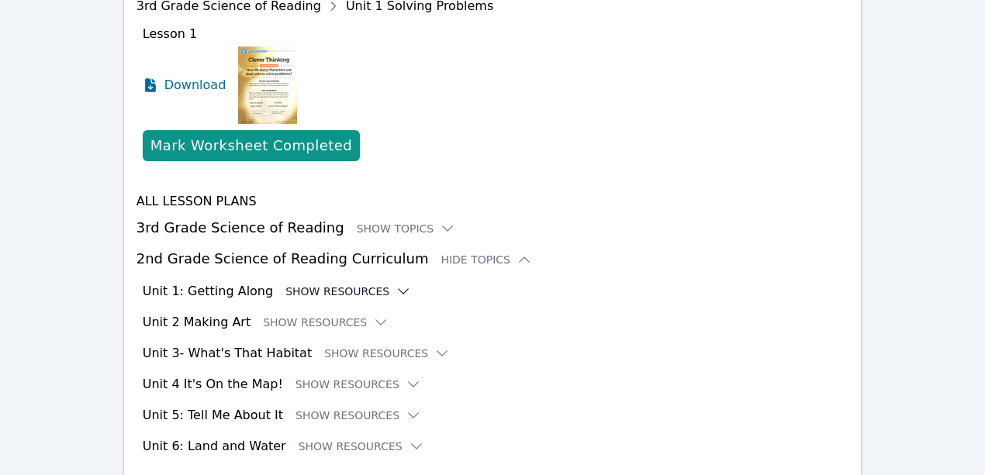
click at [368, 284] on button "Show Resources" at bounding box center [348, 292] width 126 height 16
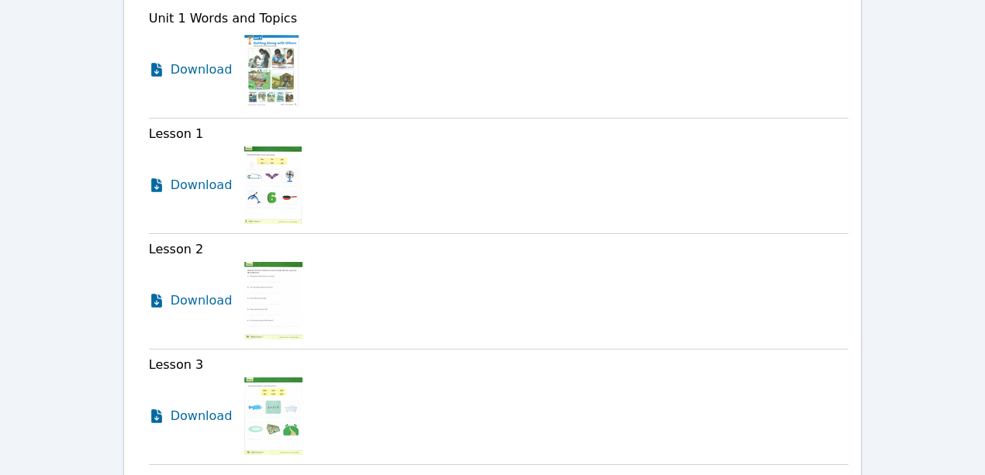
scroll to position [1092, 0]
